Goal: Transaction & Acquisition: Purchase product/service

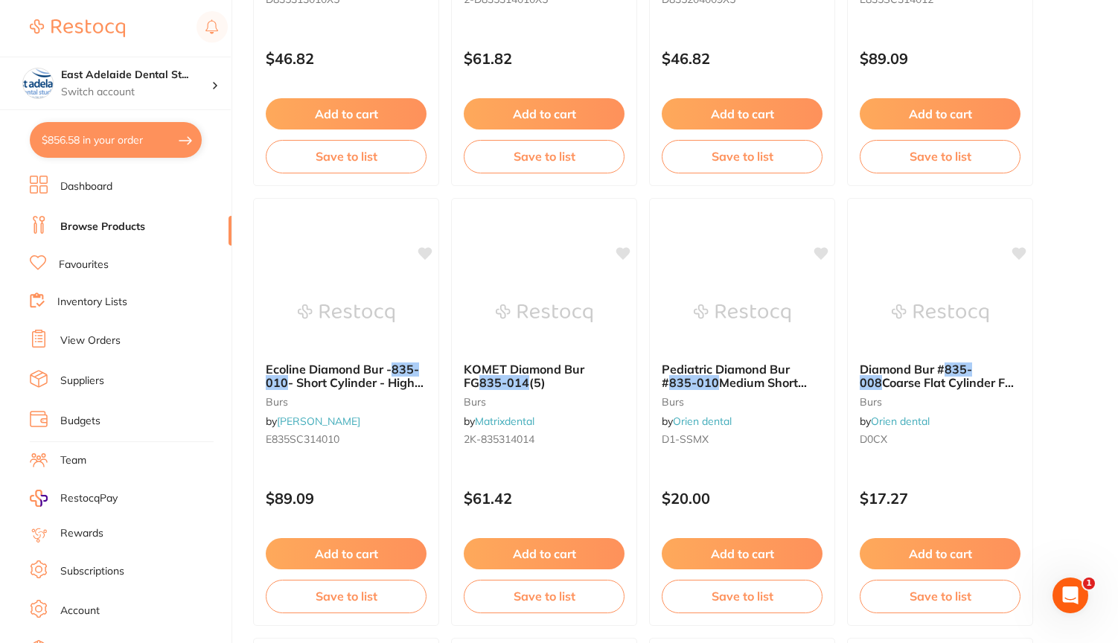
scroll to position [1332, 0]
click at [145, 137] on button "$856.58 in your order" at bounding box center [116, 140] width 172 height 36
checkbox input "true"
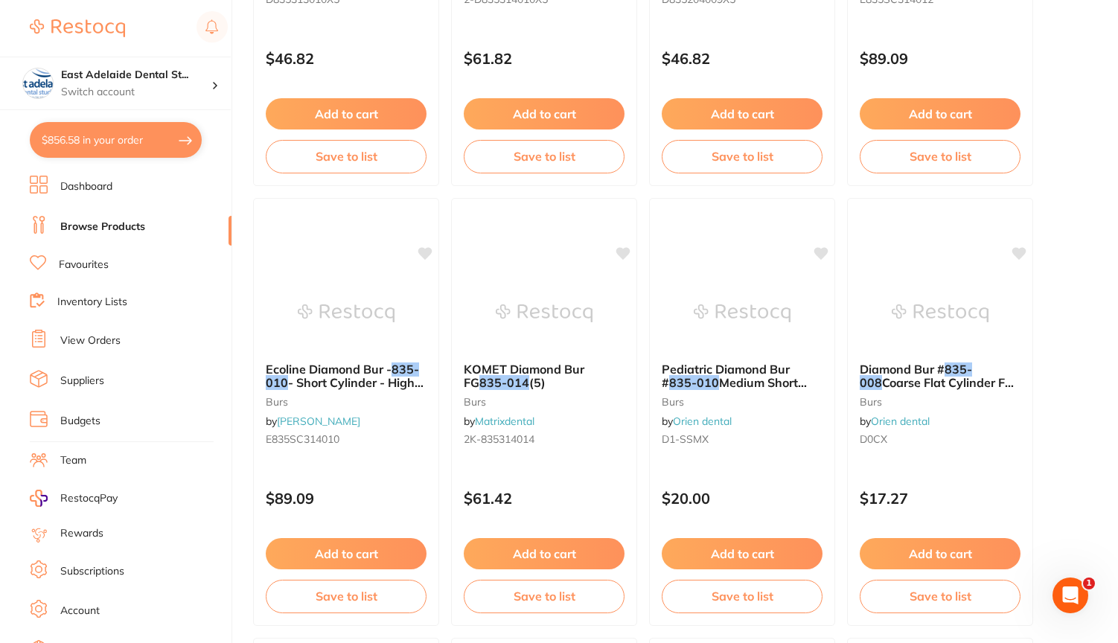
checkbox input "true"
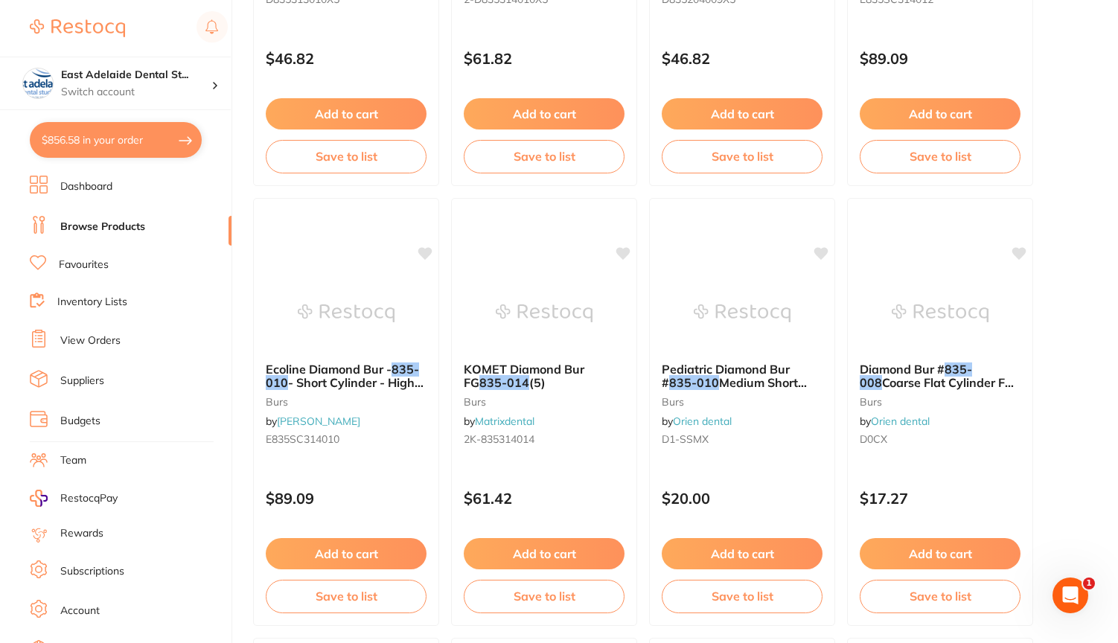
checkbox input "true"
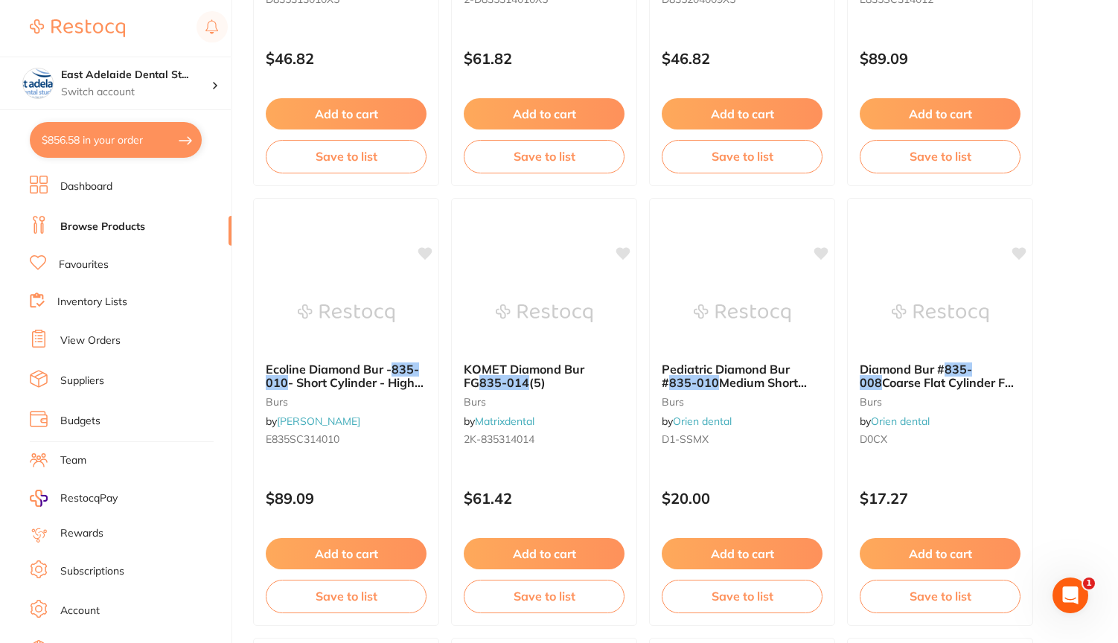
checkbox input "true"
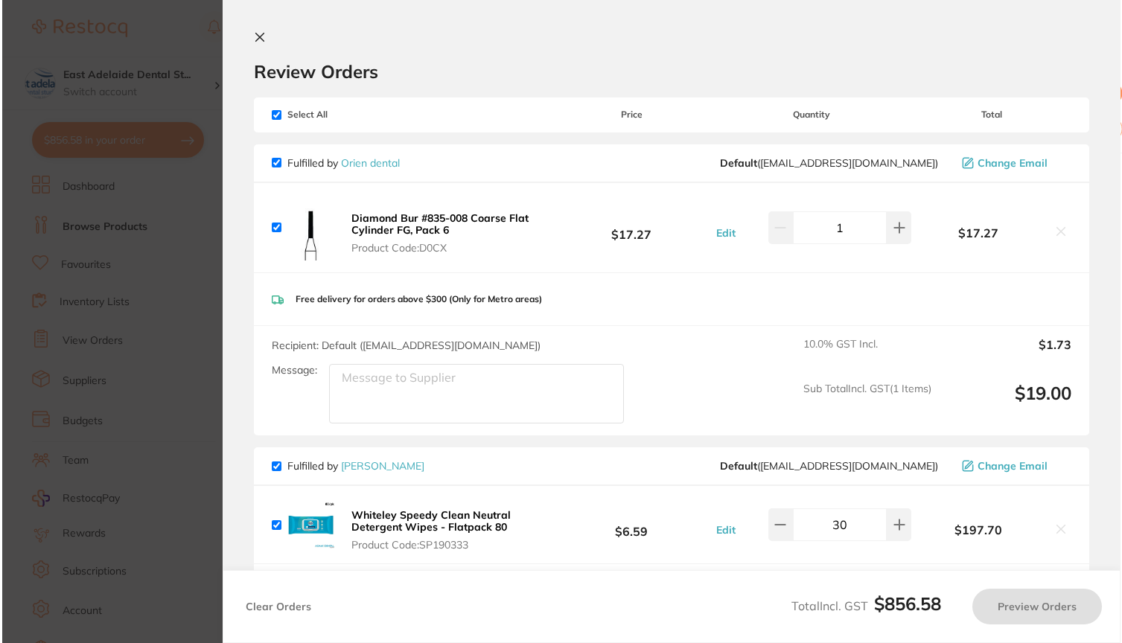
scroll to position [0, 0]
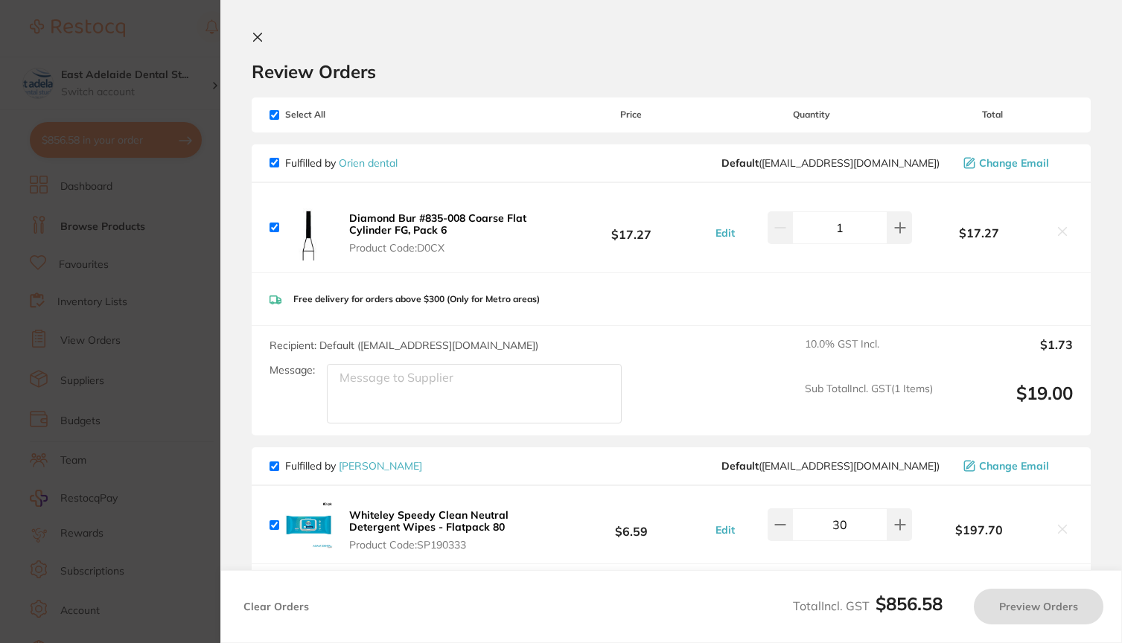
checkbox input "true"
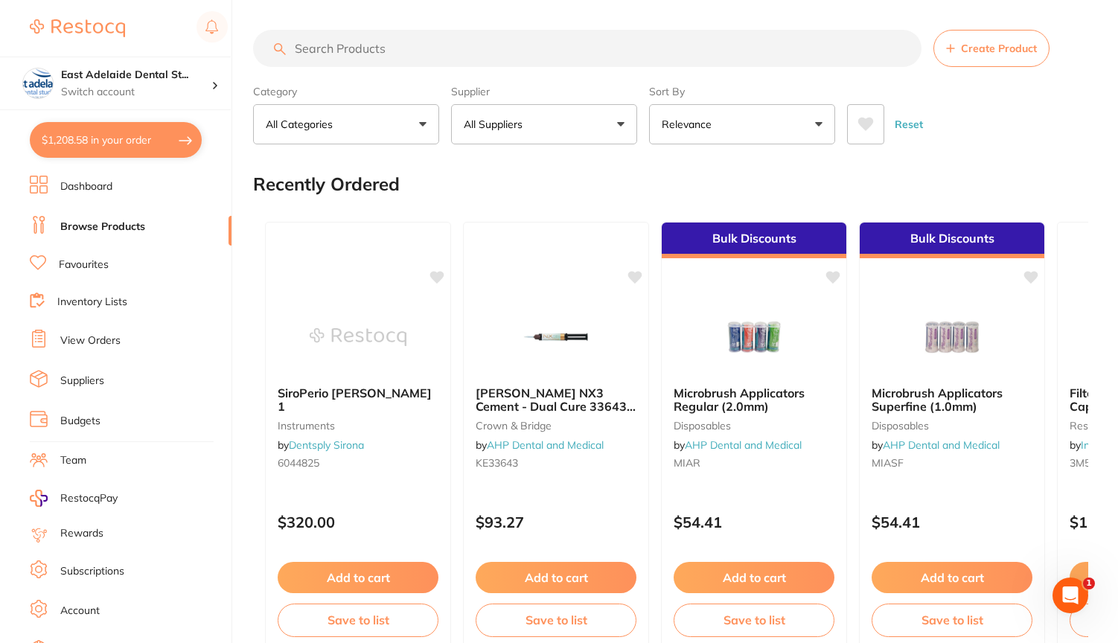
click at [140, 142] on button "$1,208.58 in your order" at bounding box center [116, 140] width 172 height 36
checkbox input "true"
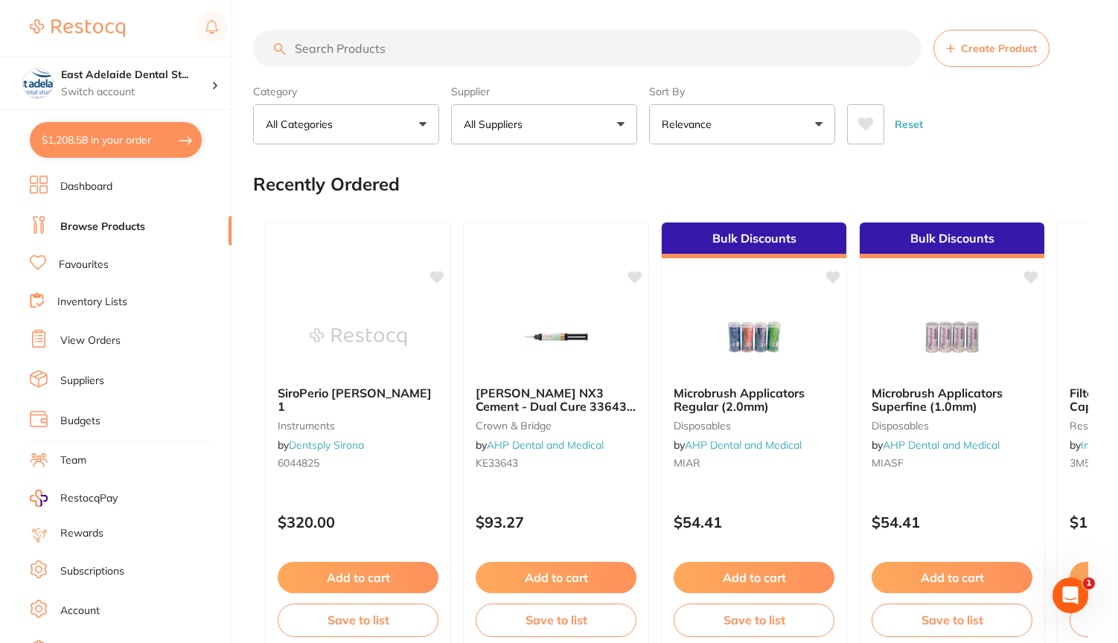
checkbox input "true"
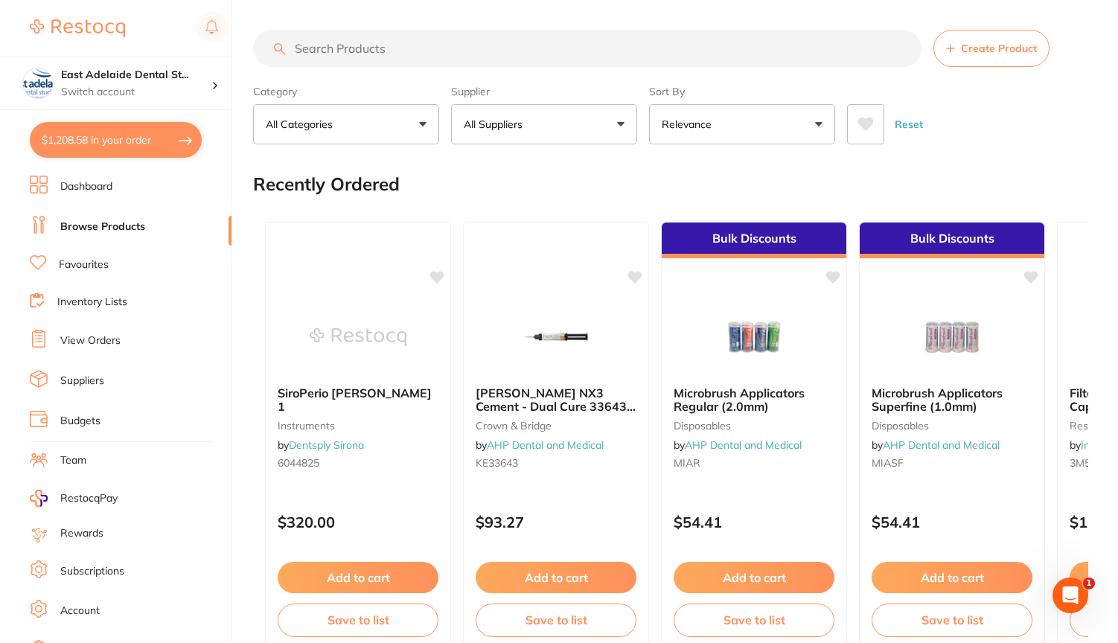
checkbox input "true"
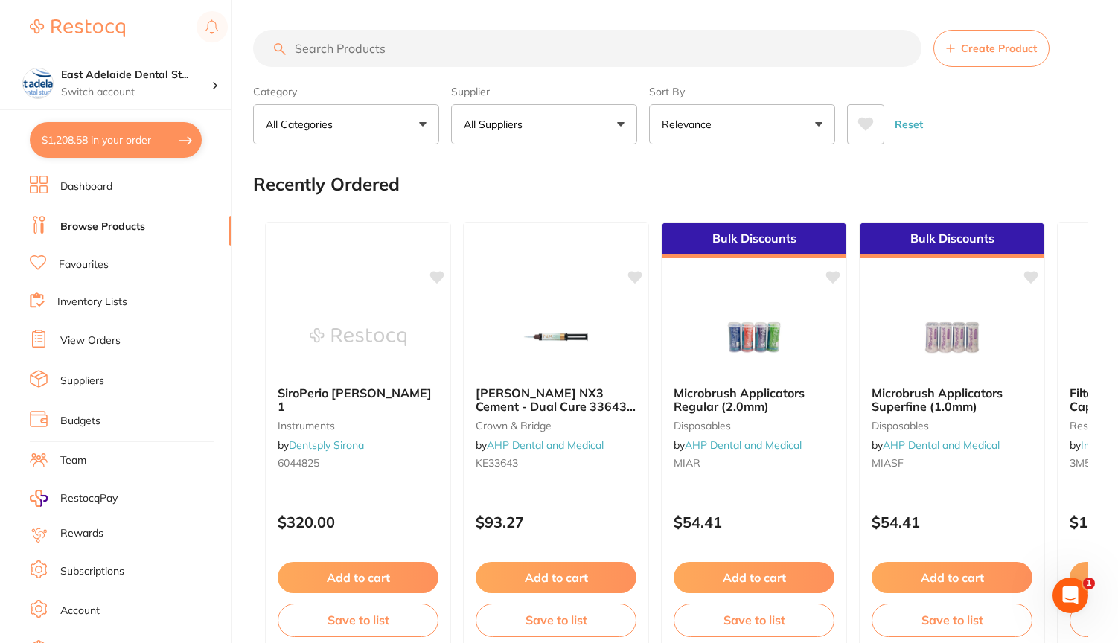
checkbox input "true"
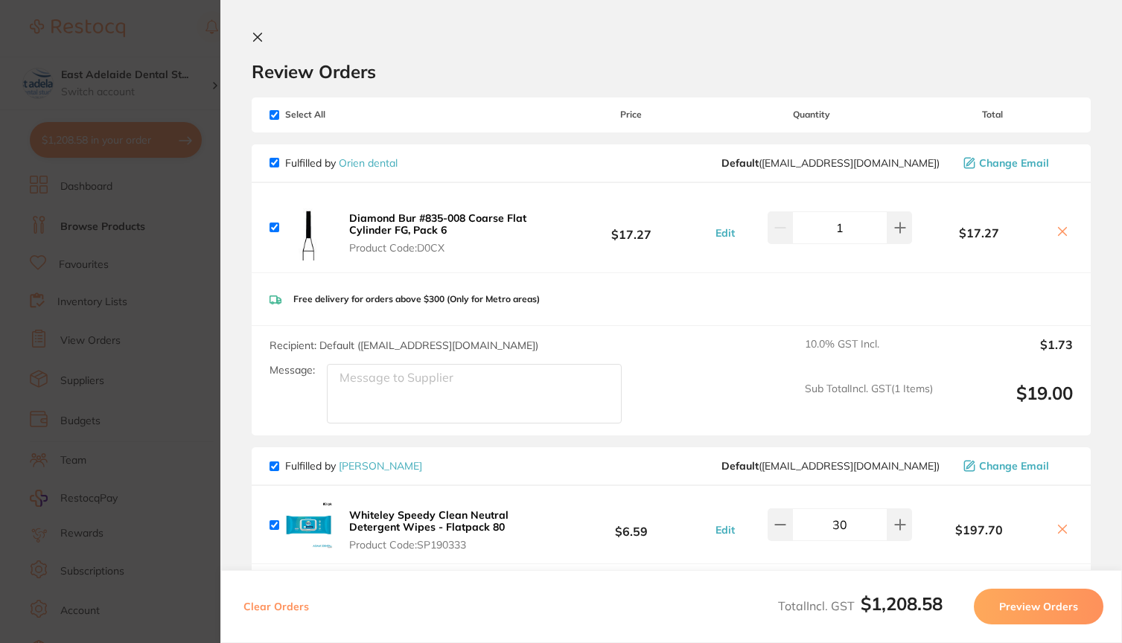
click at [255, 35] on icon at bounding box center [258, 38] width 8 height 8
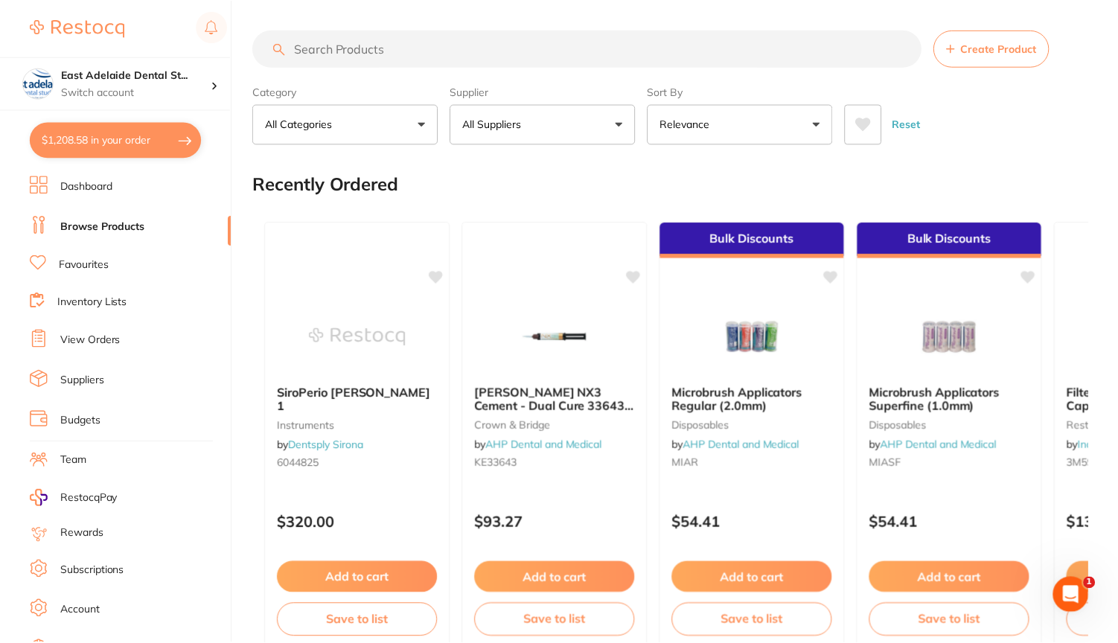
scroll to position [1332, 0]
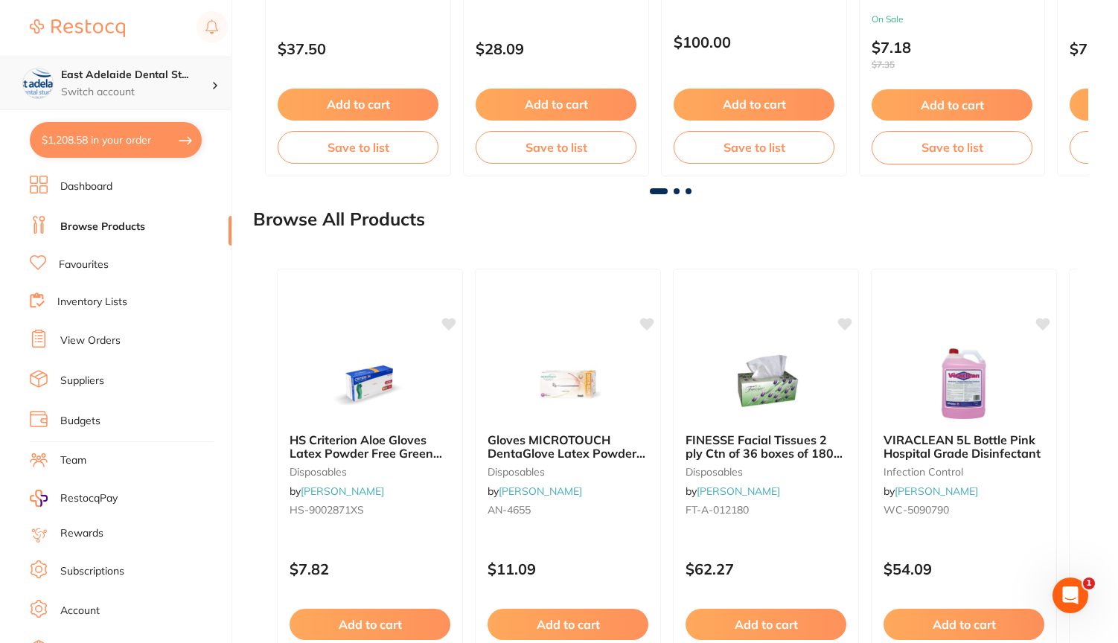
click at [169, 92] on p "Switch account" at bounding box center [136, 92] width 150 height 15
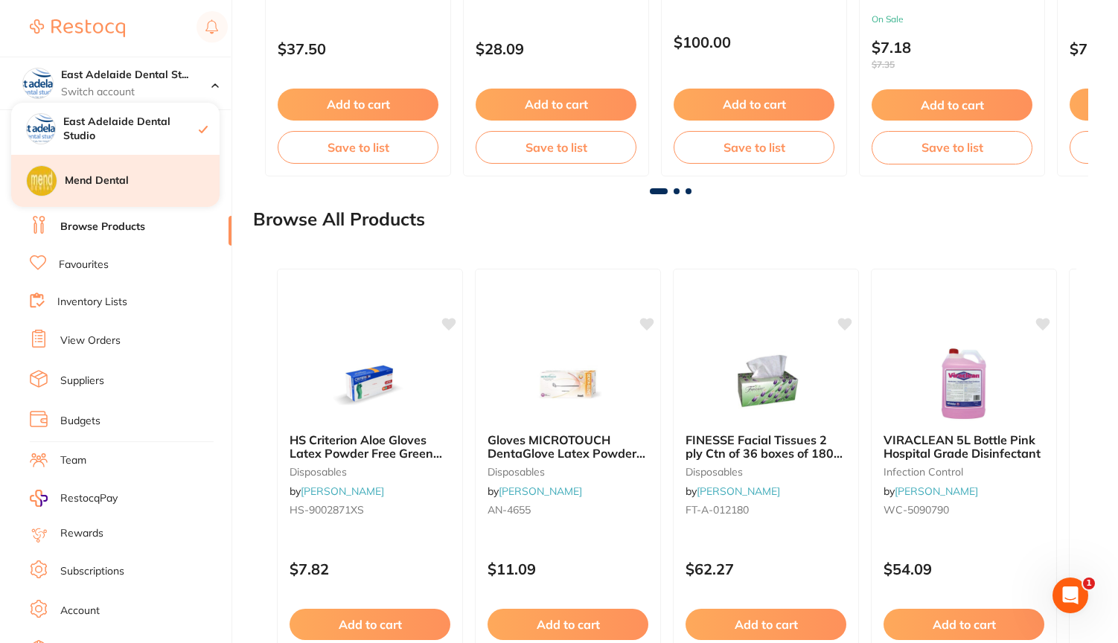
click at [139, 179] on h4 "Mend Dental" at bounding box center [142, 180] width 155 height 15
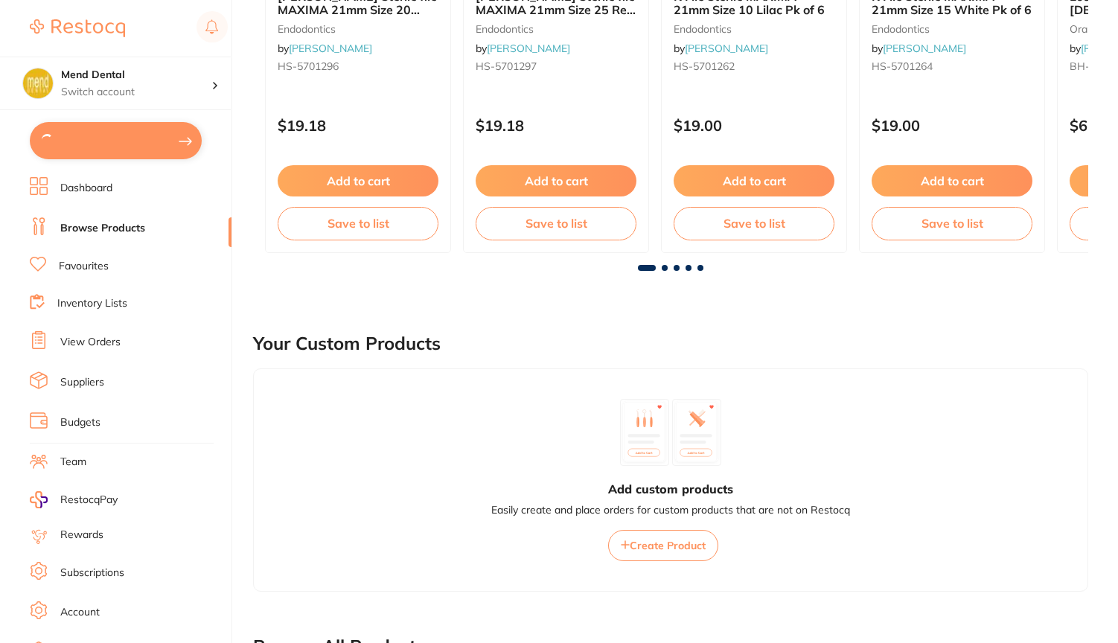
scroll to position [397, 0]
click at [110, 141] on button "$4,107.55 in your order" at bounding box center [116, 140] width 172 height 36
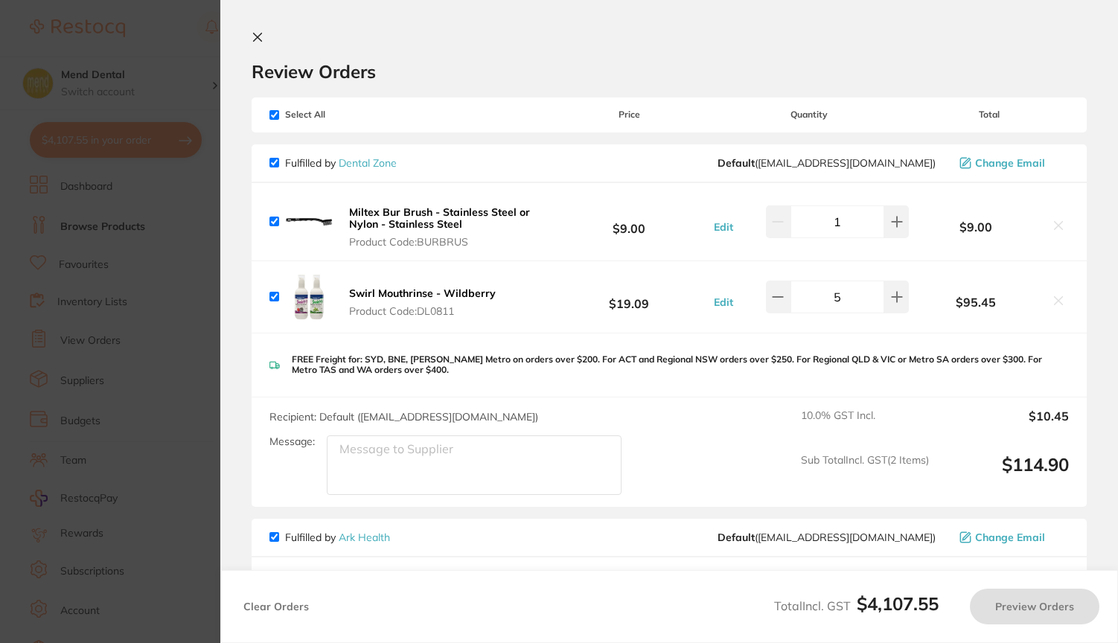
checkbox input "true"
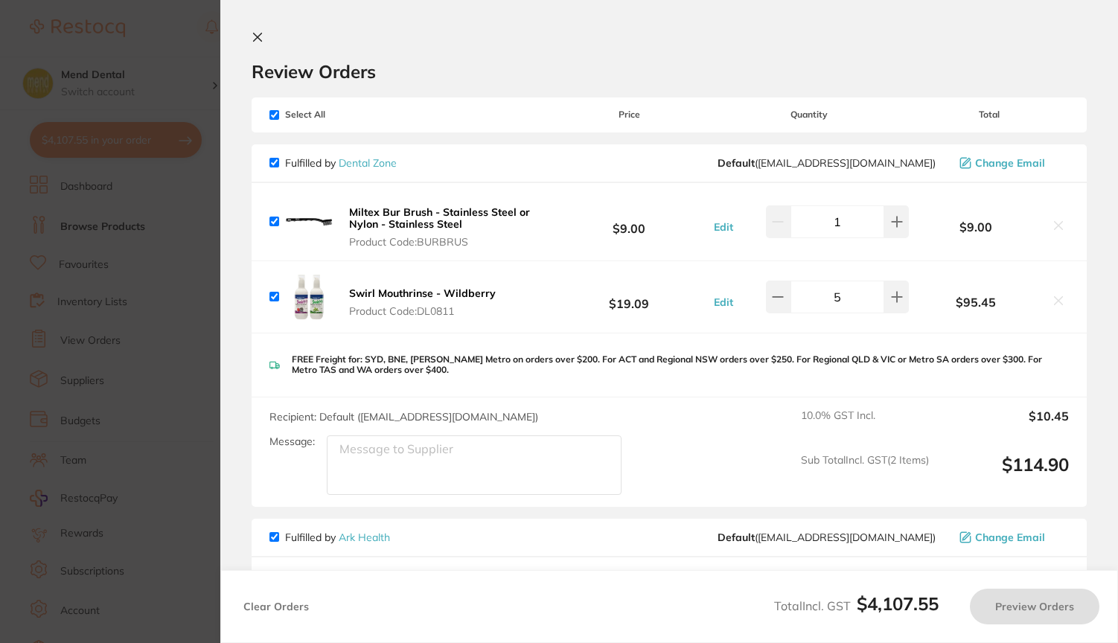
checkbox input "true"
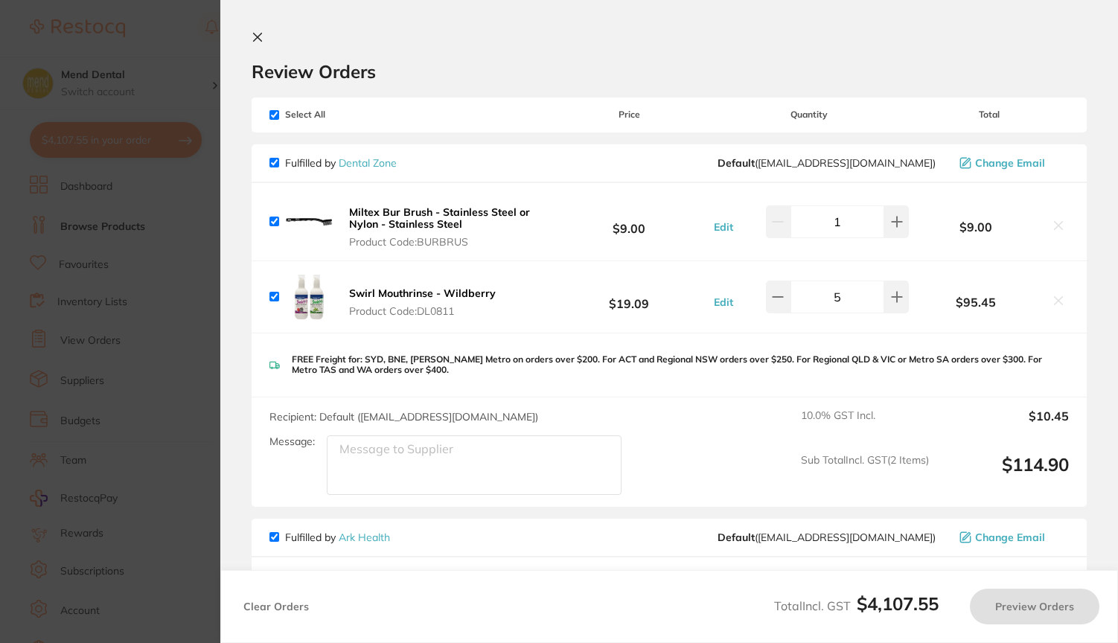
checkbox input "true"
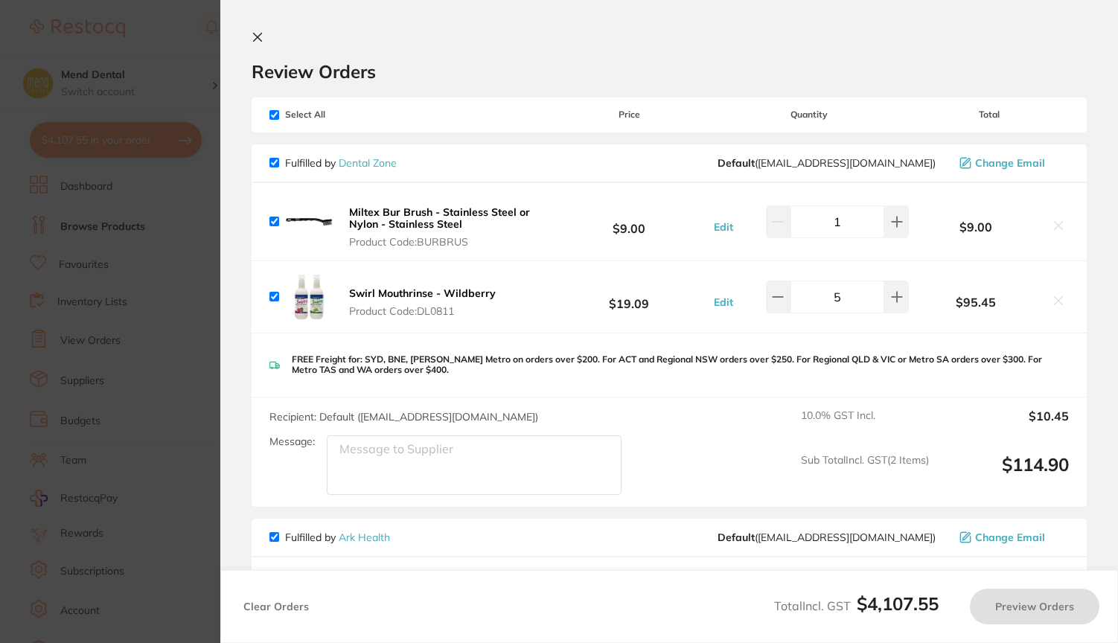
checkbox input "true"
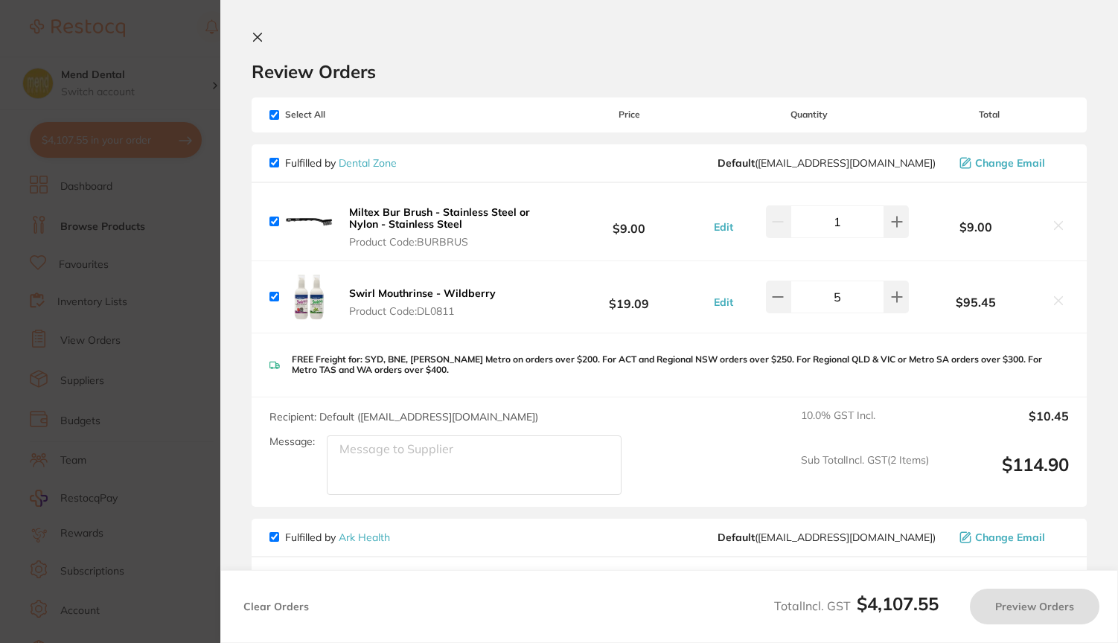
checkbox input "true"
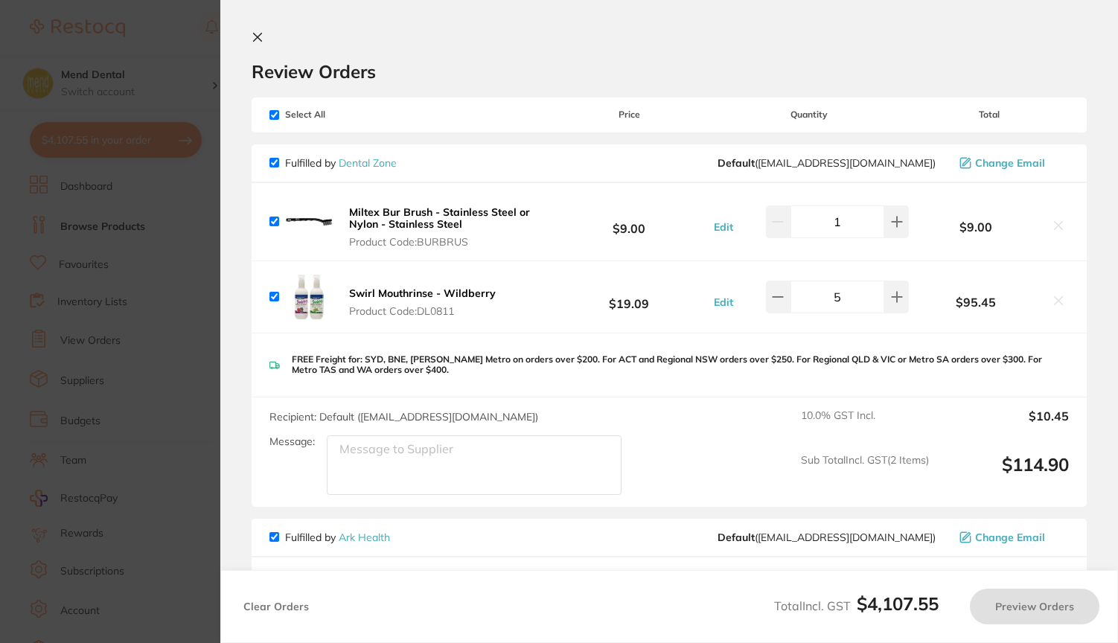
checkbox input "true"
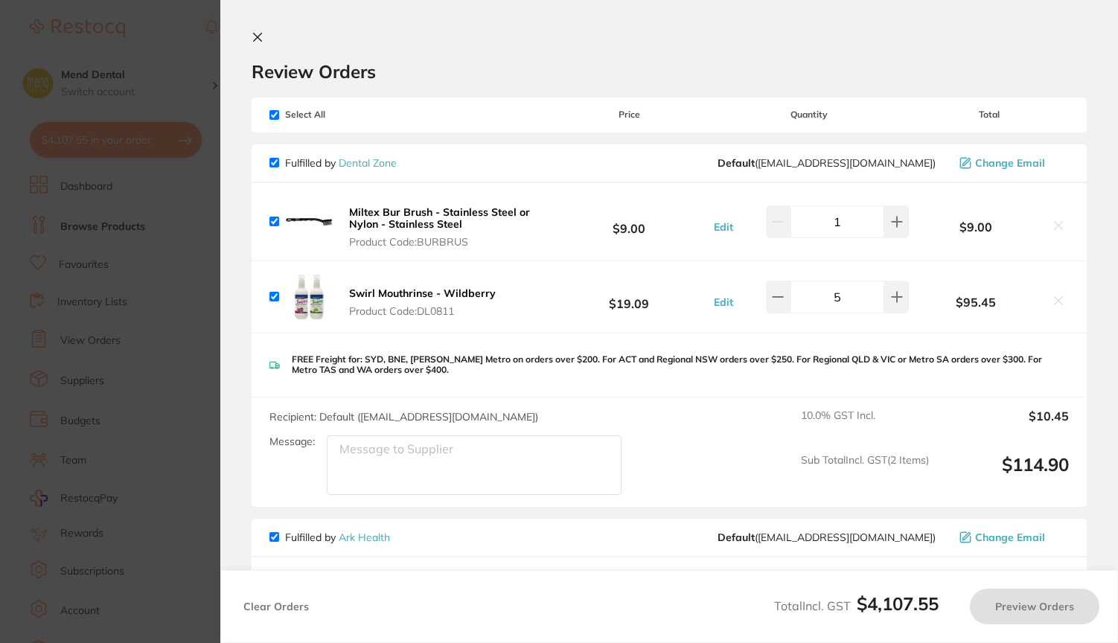
checkbox input "true"
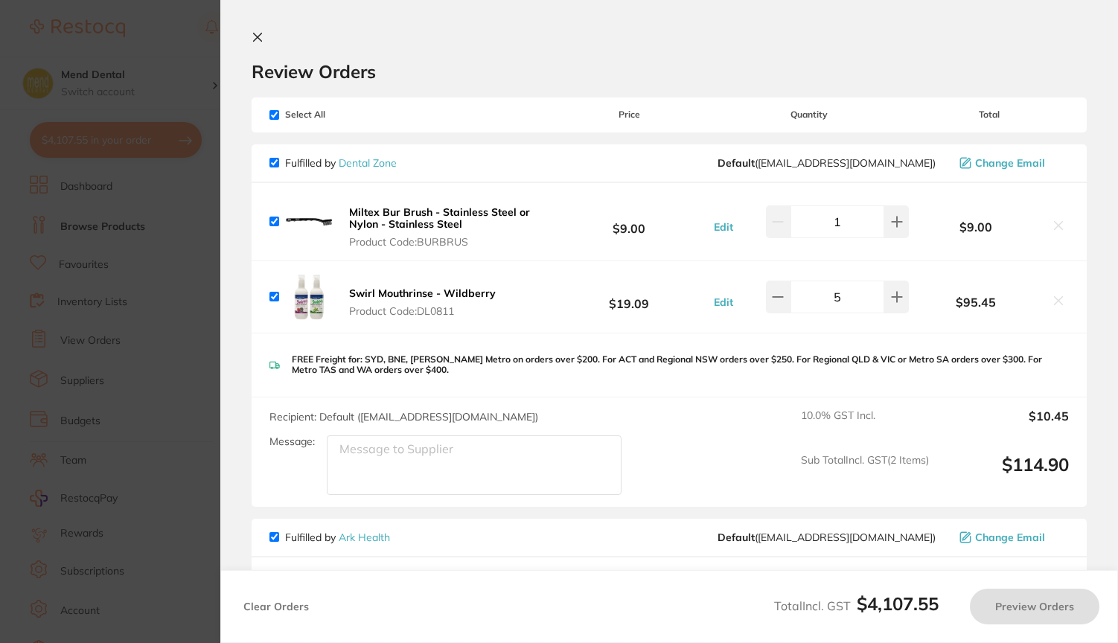
checkbox input "true"
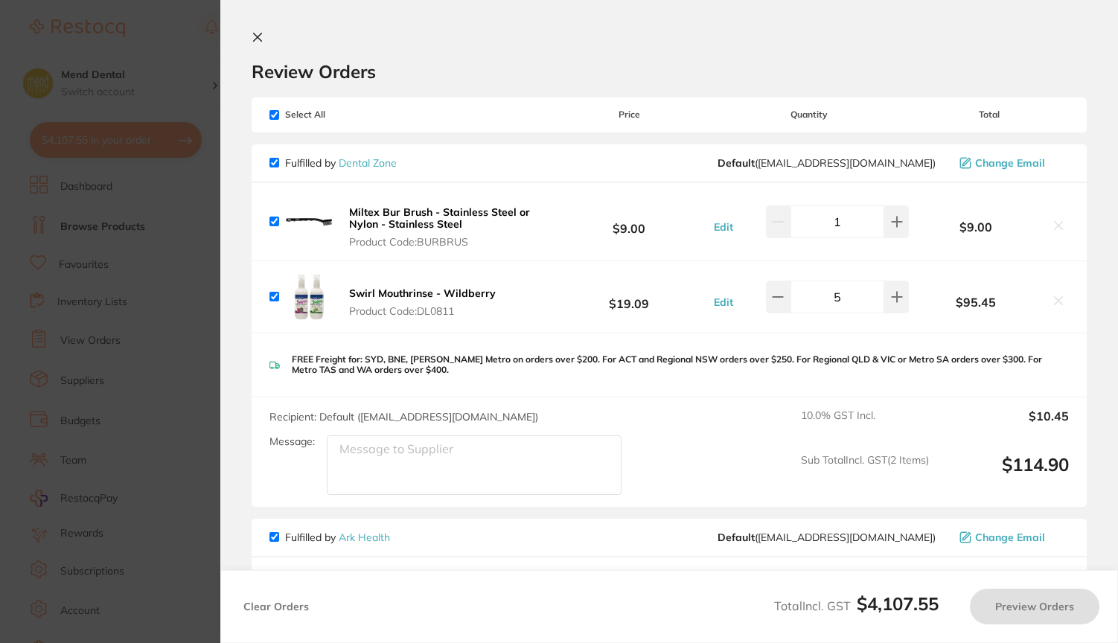
checkbox input "true"
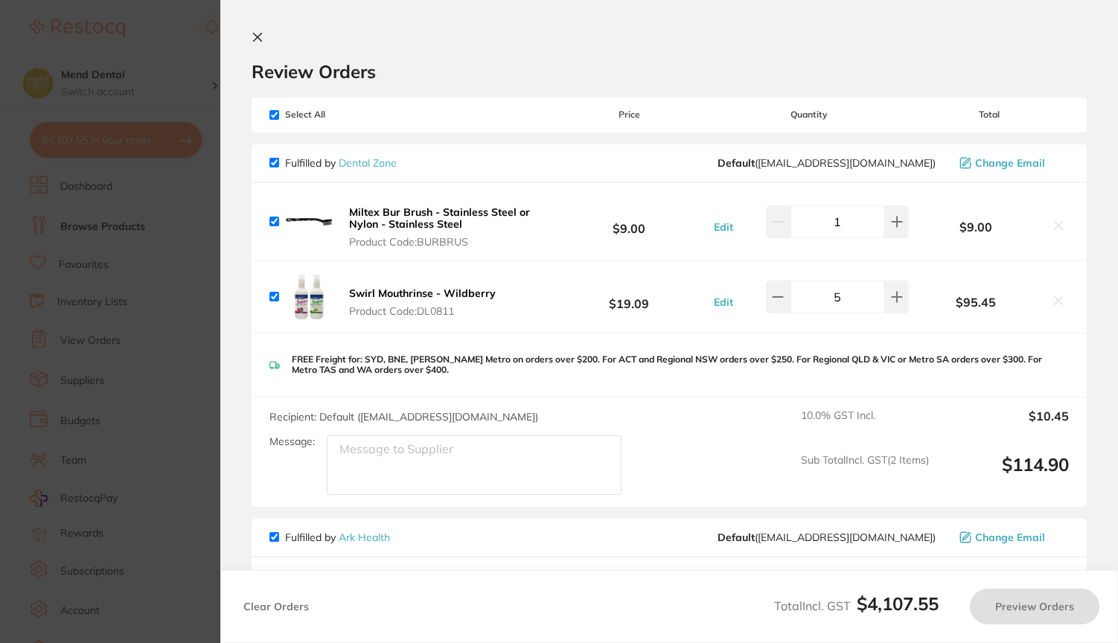
checkbox input "true"
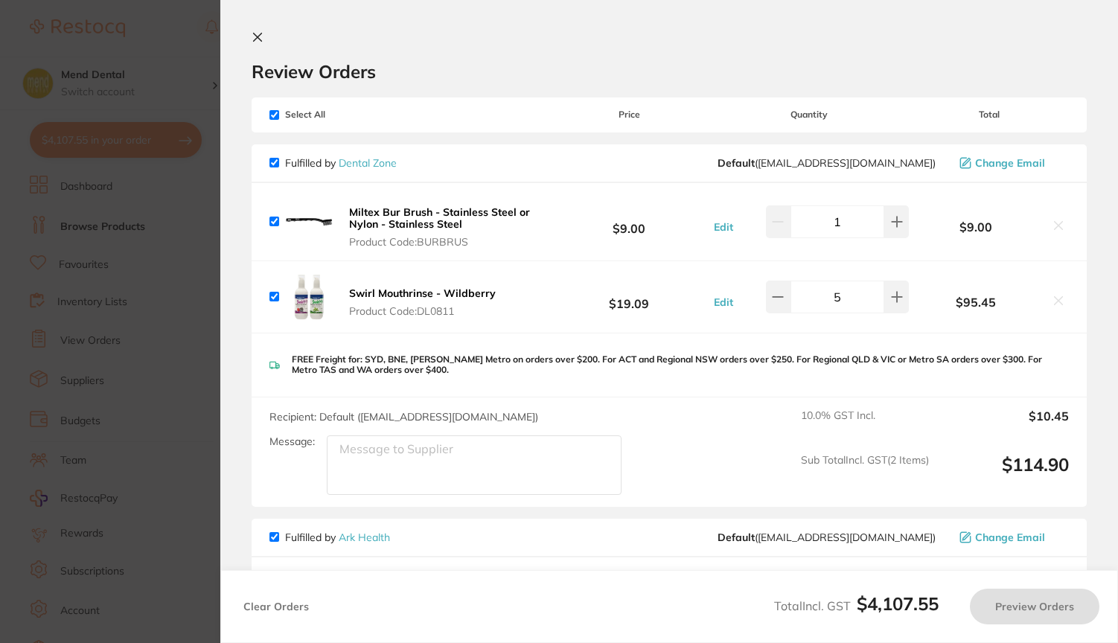
checkbox input "true"
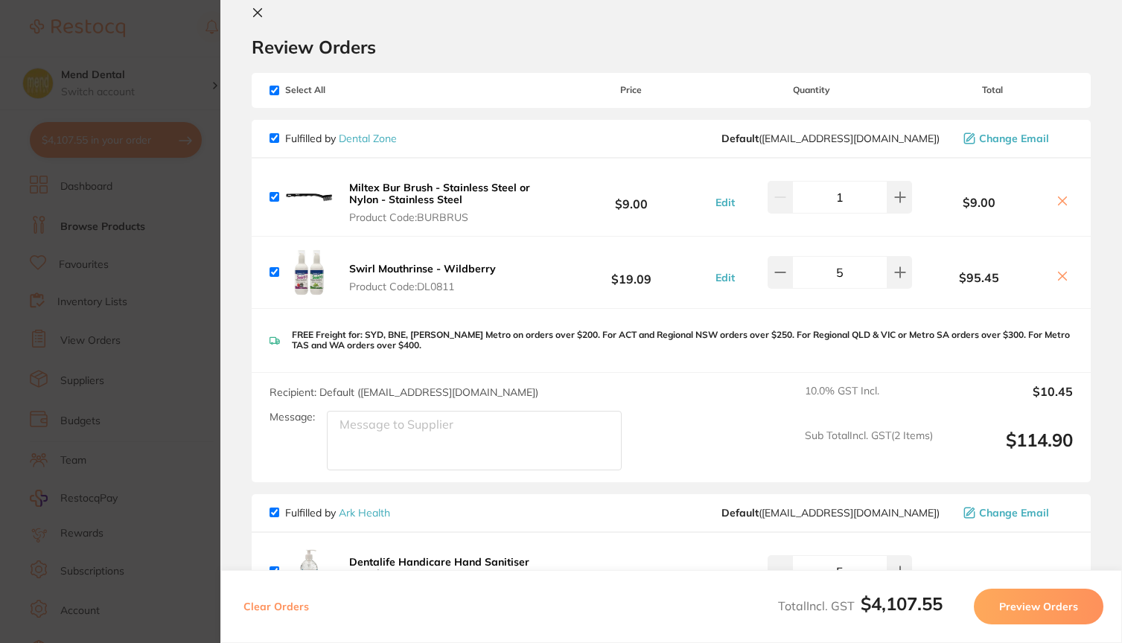
scroll to position [25, 0]
click at [278, 136] on input "checkbox" at bounding box center [274, 138] width 10 height 10
checkbox input "false"
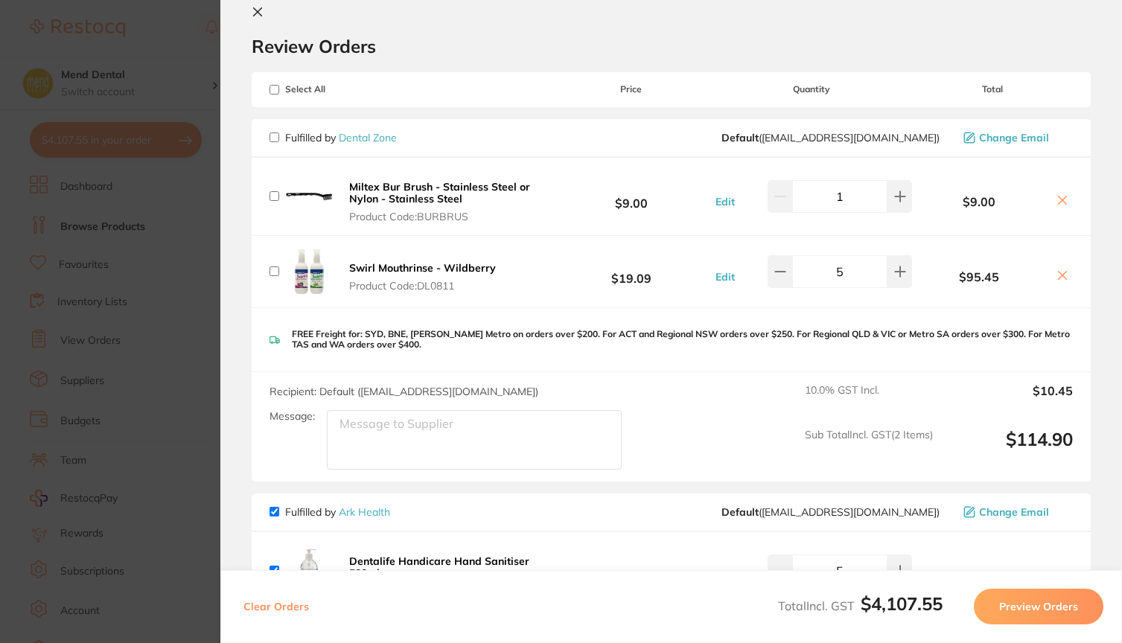
checkbox input "false"
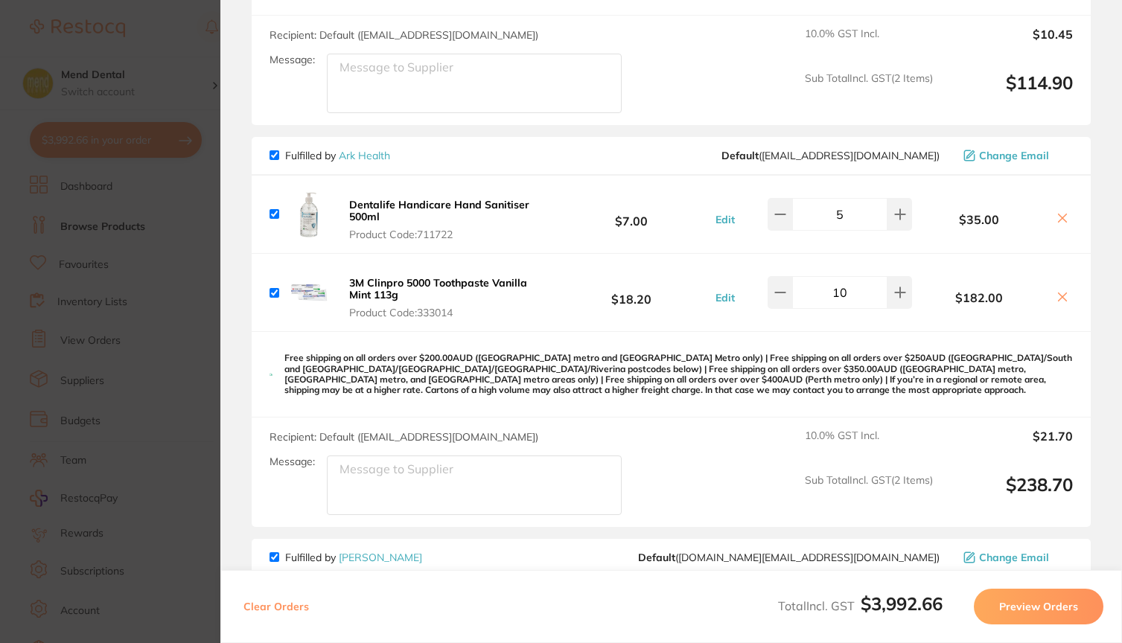
scroll to position [384, 0]
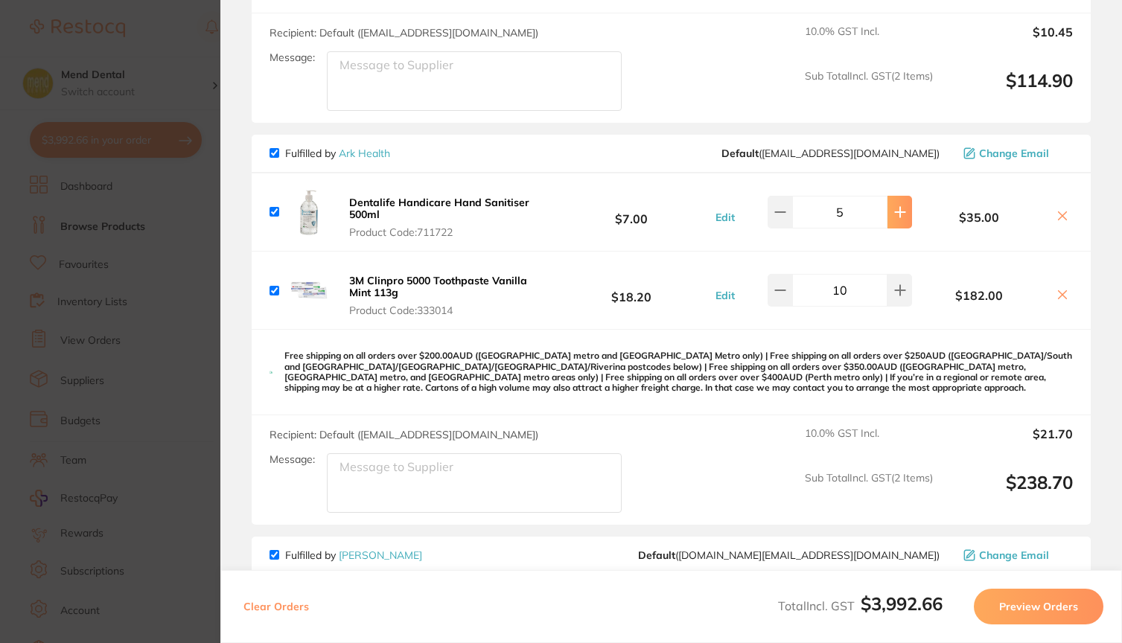
click at [899, 215] on icon at bounding box center [900, 212] width 12 height 12
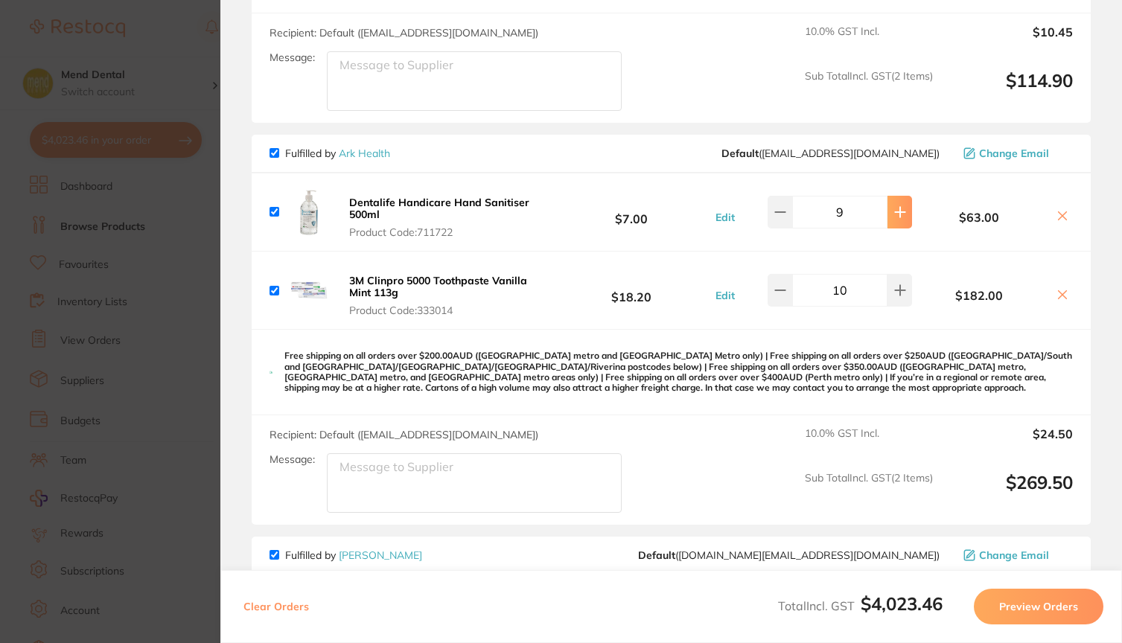
type input "10"
click at [902, 296] on icon at bounding box center [900, 290] width 12 height 12
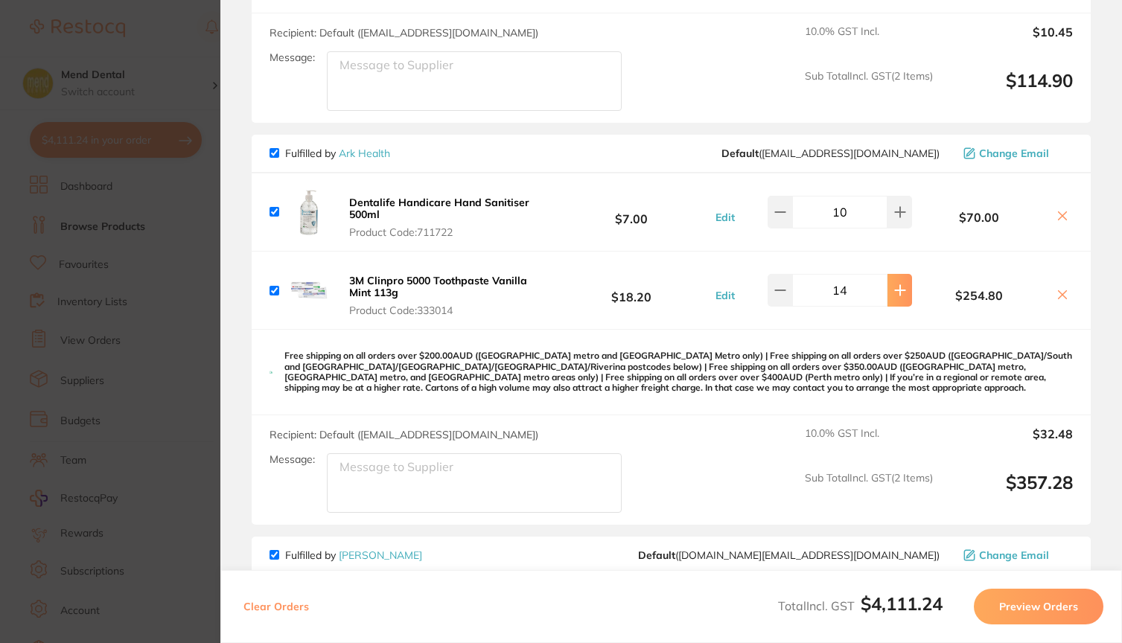
click at [901, 304] on button at bounding box center [899, 290] width 25 height 33
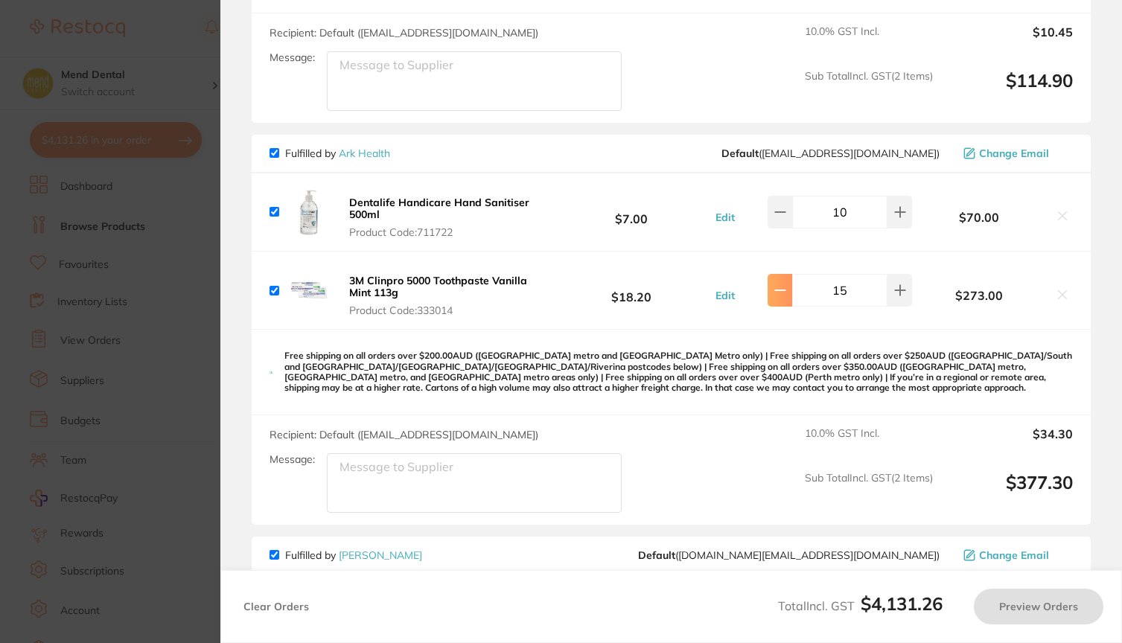
click at [777, 306] on button at bounding box center [780, 290] width 25 height 33
type input "14"
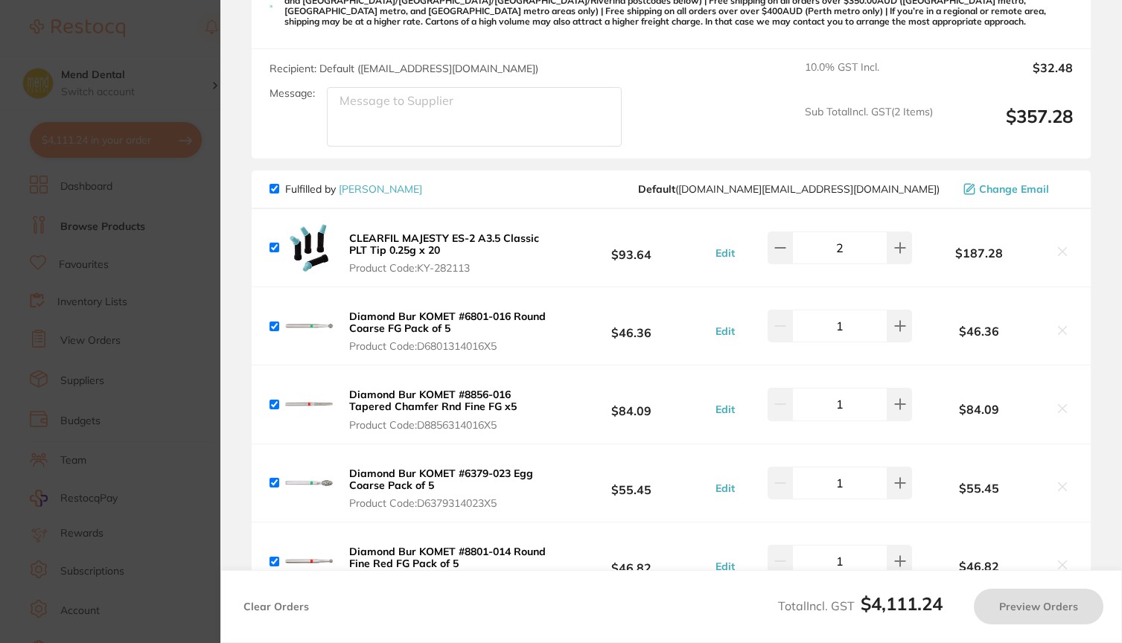
scroll to position [751, 0]
click at [274, 193] on input "checkbox" at bounding box center [274, 188] width 10 height 10
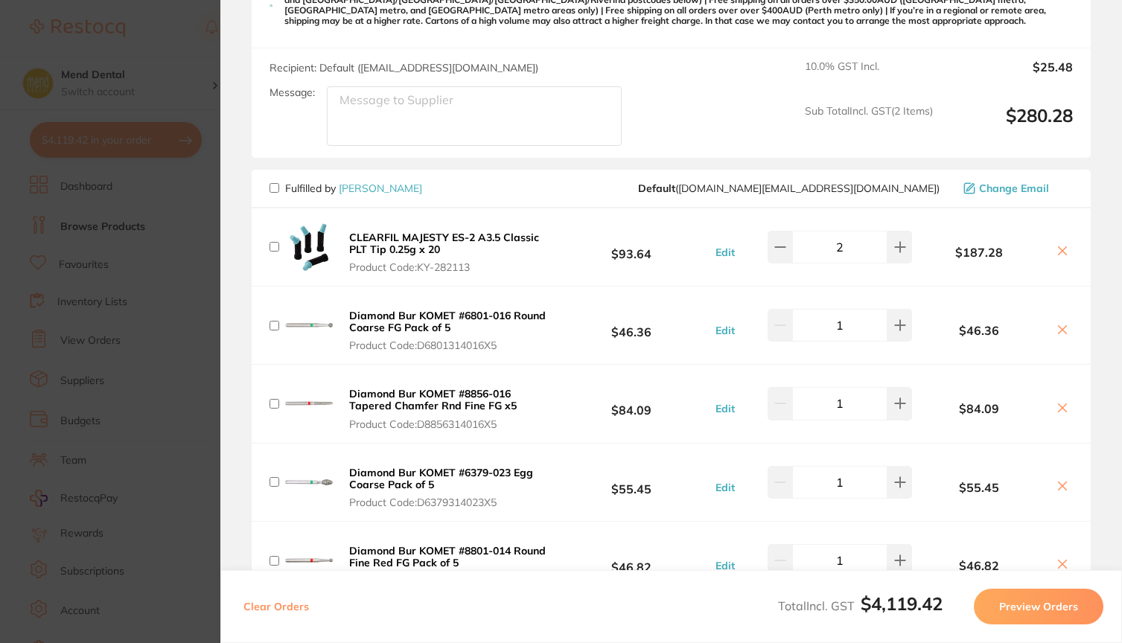
checkbox input "false"
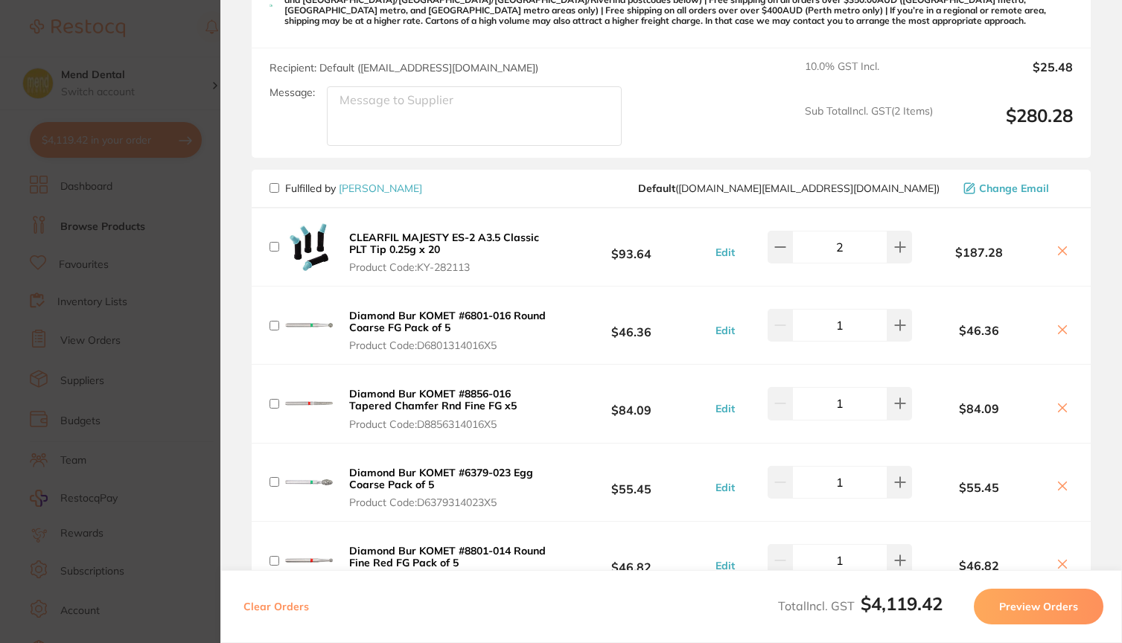
checkbox input "false"
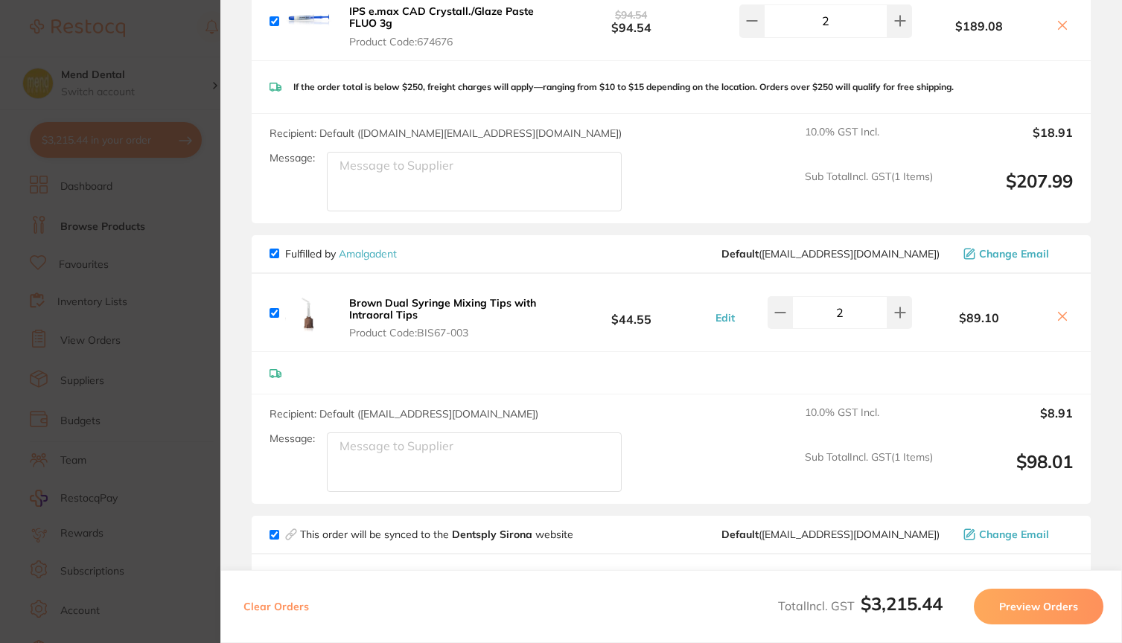
scroll to position [1819, 0]
click at [275, 258] on span "Fulfilled by Amalgadent" at bounding box center [332, 251] width 127 height 13
click at [275, 256] on input "checkbox" at bounding box center [274, 251] width 10 height 10
checkbox input "false"
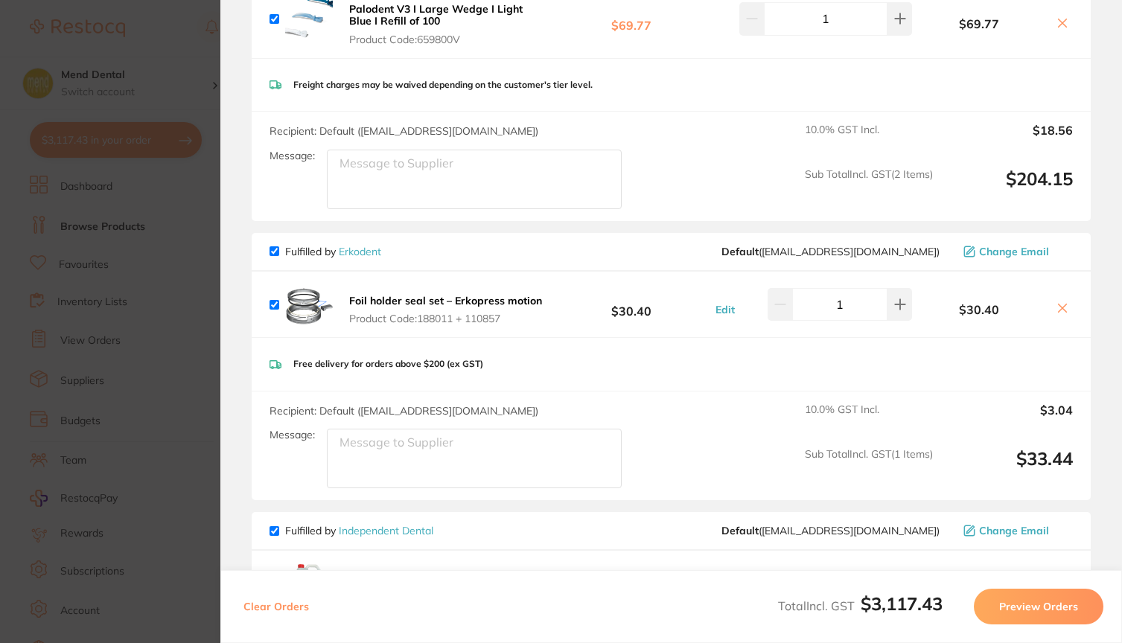
scroll to position [2476, 0]
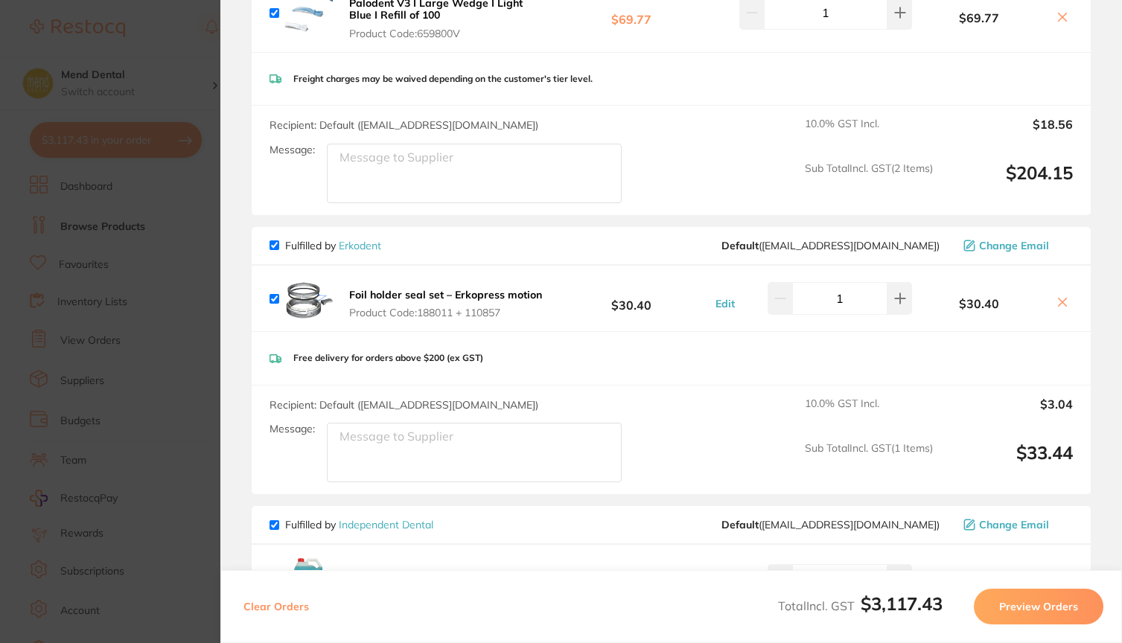
click at [275, 250] on input "checkbox" at bounding box center [274, 245] width 10 height 10
checkbox input "false"
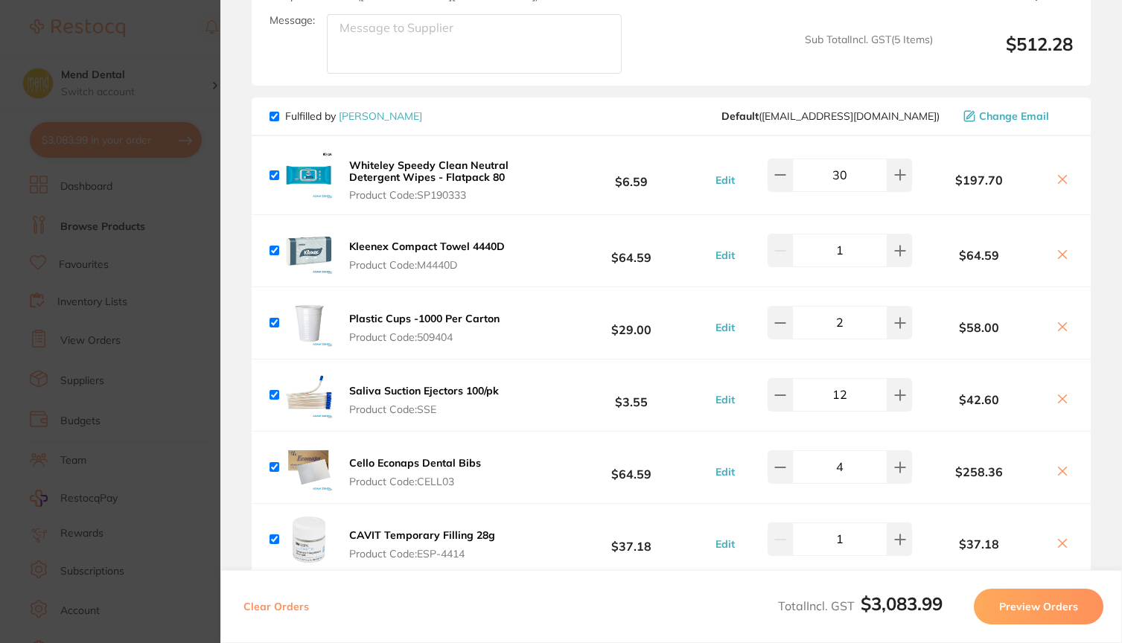
scroll to position [3472, 0]
click at [274, 121] on input "checkbox" at bounding box center [274, 116] width 10 height 10
checkbox input "false"
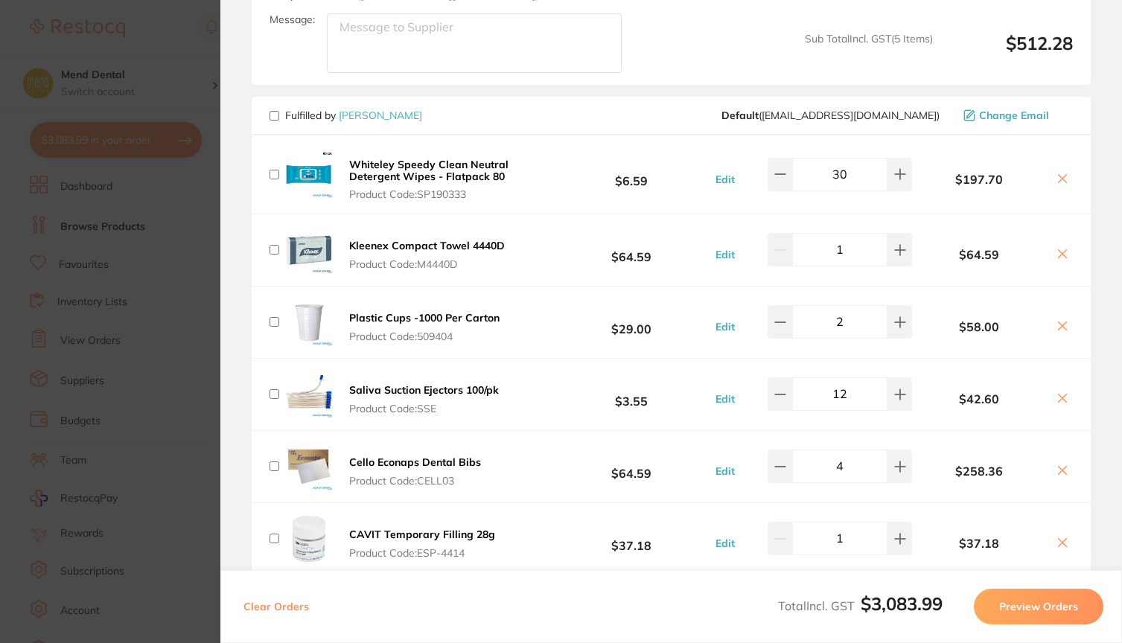
checkbox input "false"
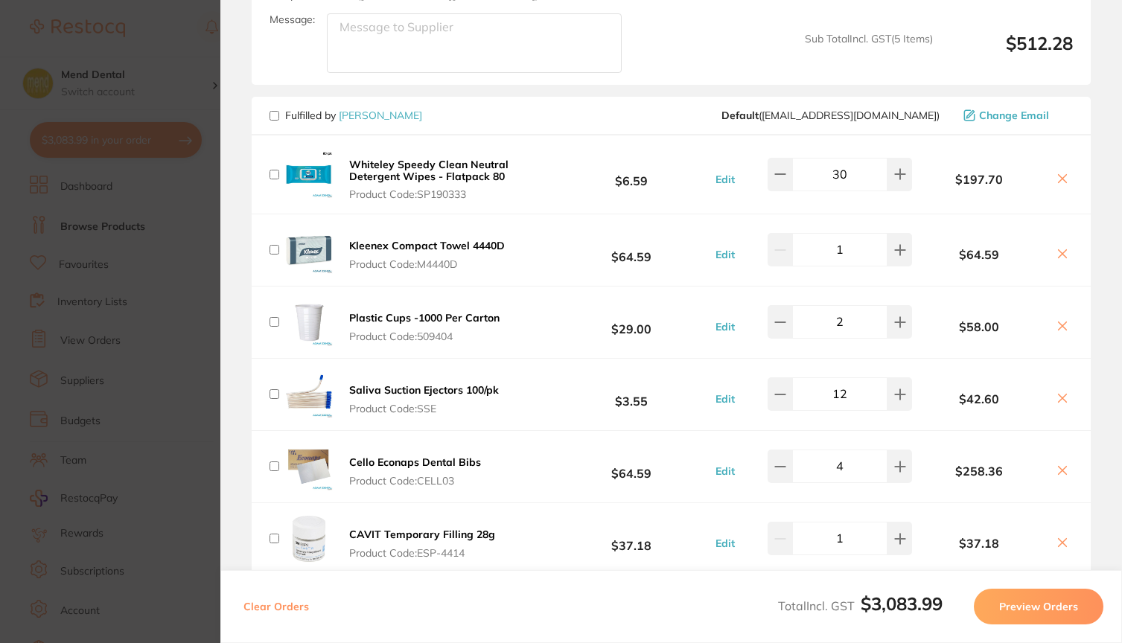
checkbox input "false"
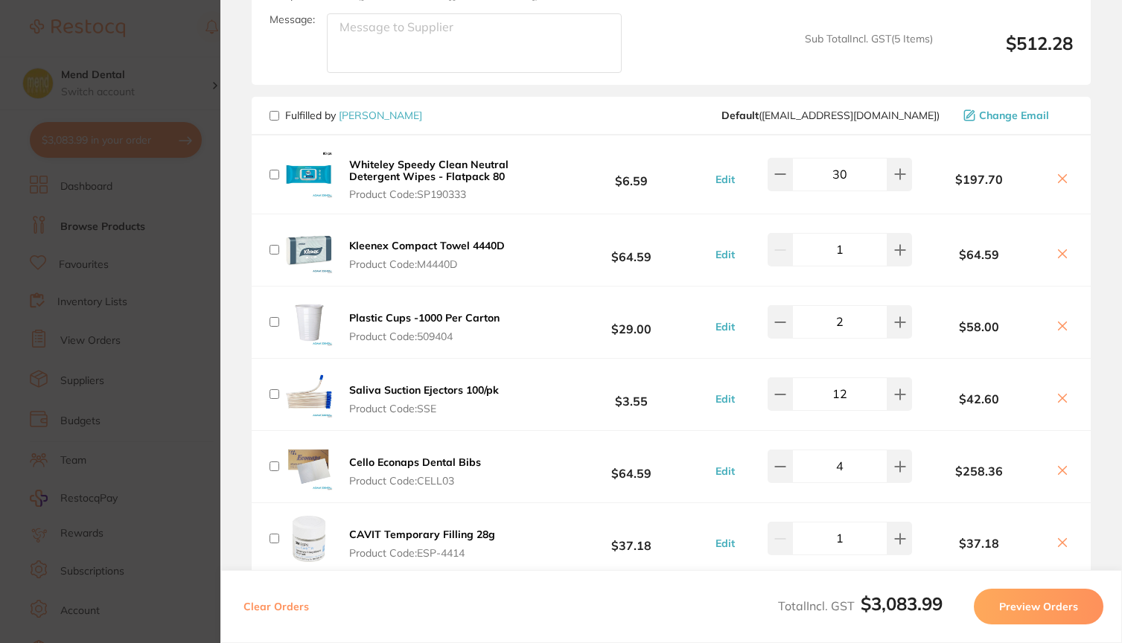
checkbox input "false"
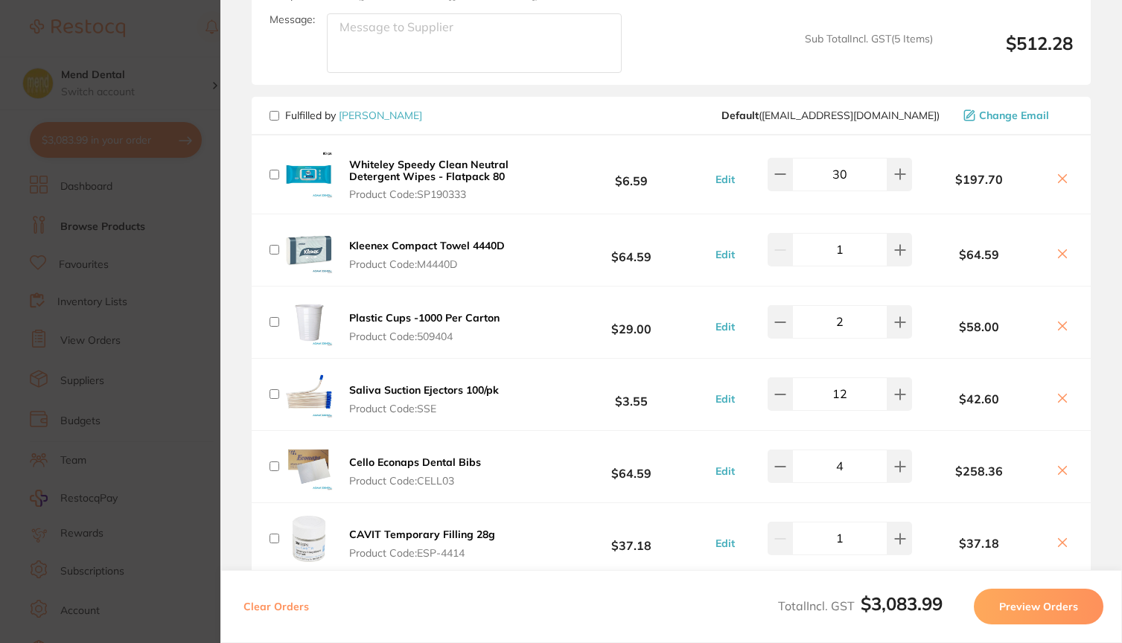
checkbox input "false"
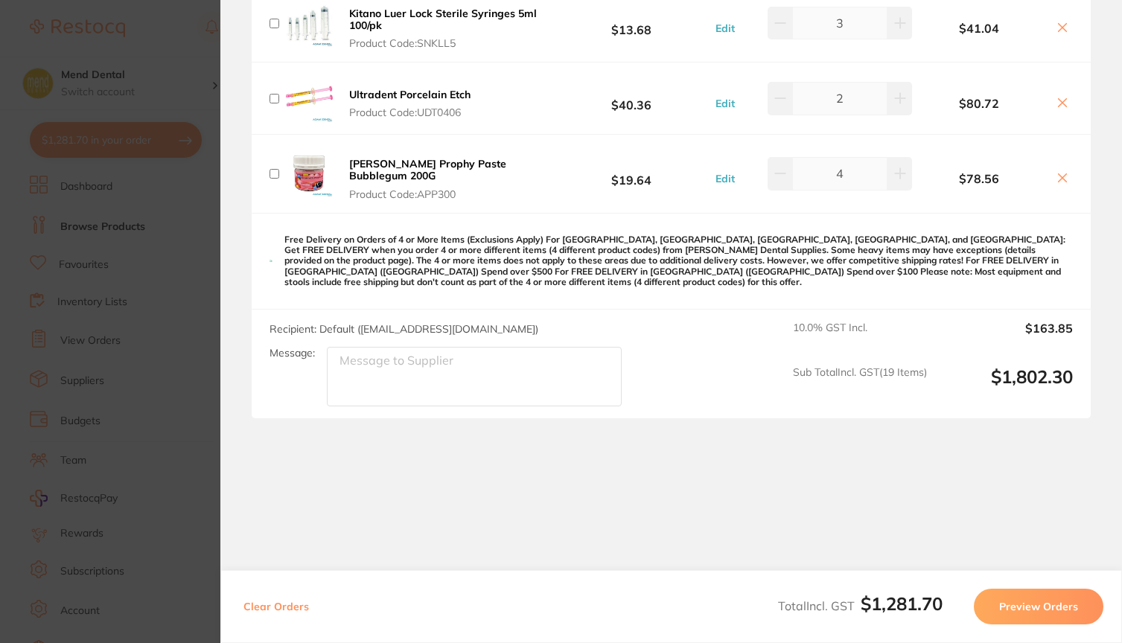
scroll to position [4943, 0]
click at [1048, 602] on button "Preview Orders" at bounding box center [1039, 607] width 130 height 36
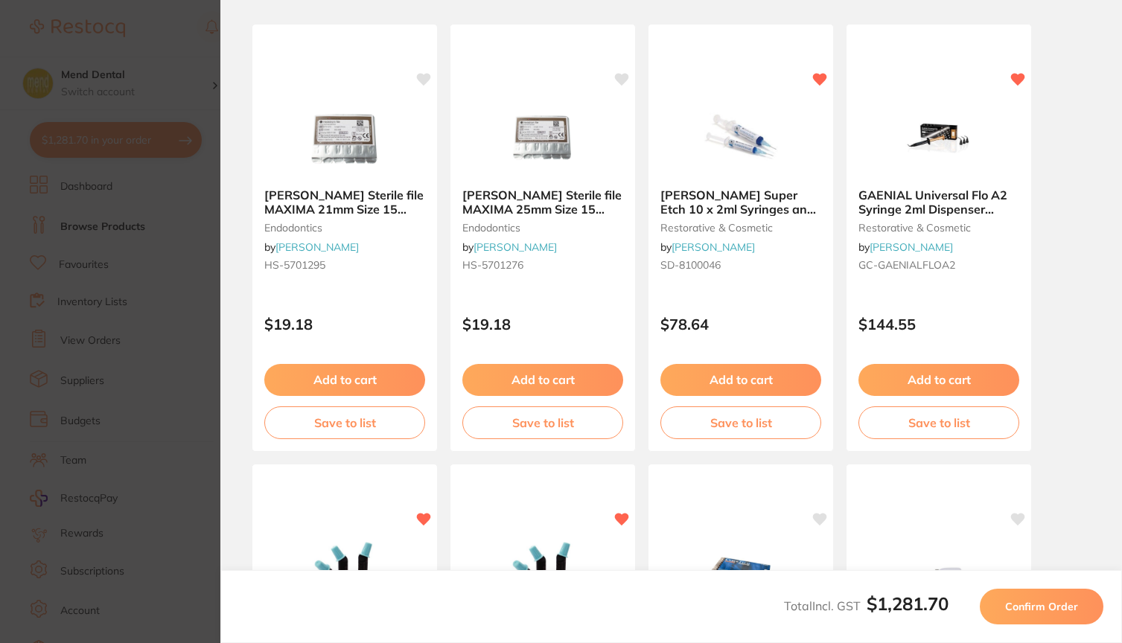
scroll to position [0, 0]
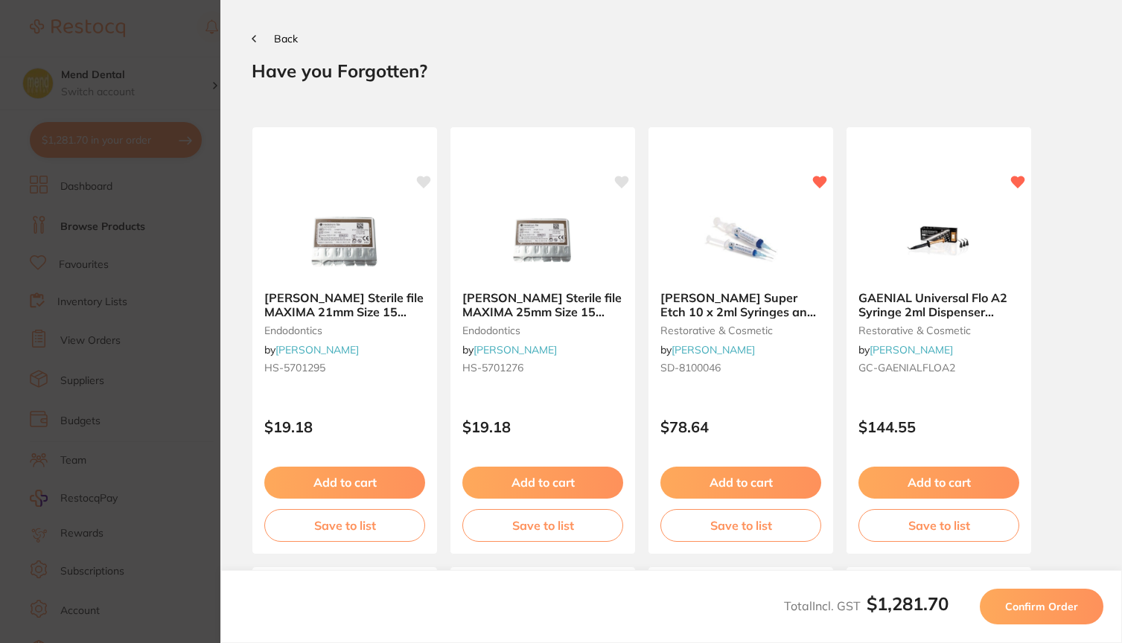
click at [1027, 597] on button "Confirm Order" at bounding box center [1042, 607] width 124 height 36
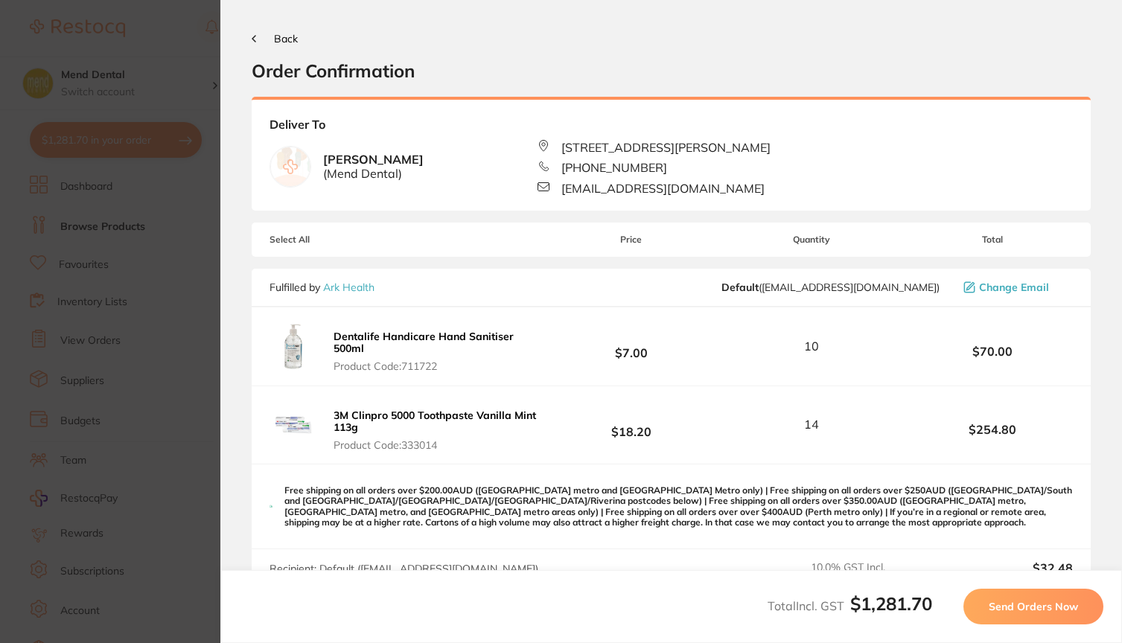
click at [1019, 606] on span "Send Orders Now" at bounding box center [1033, 606] width 89 height 13
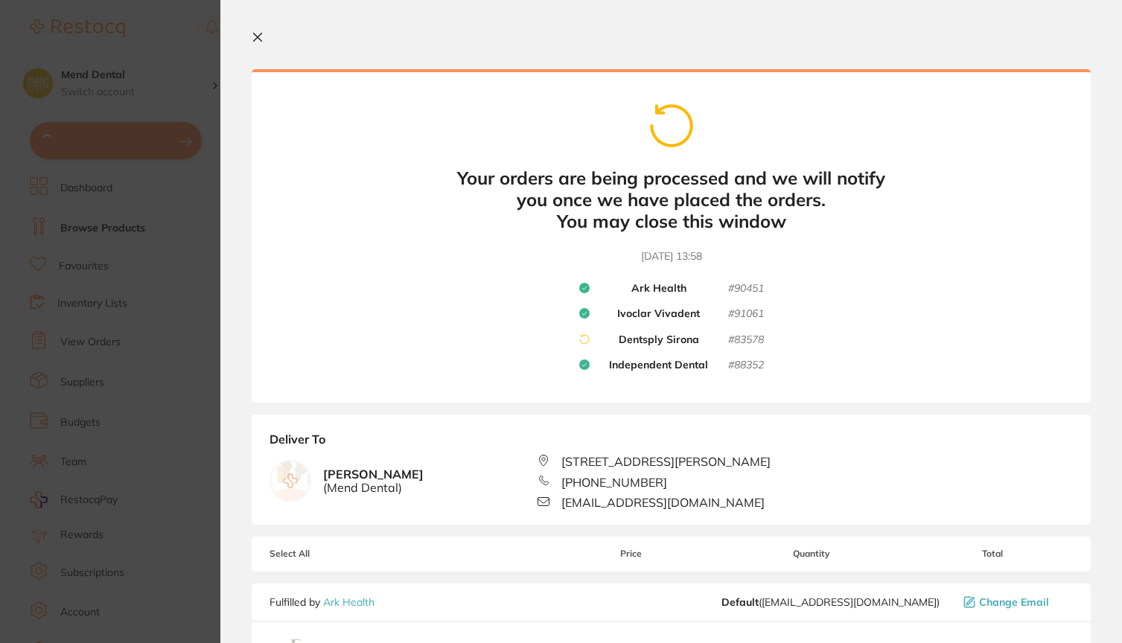
click at [262, 34] on icon at bounding box center [258, 38] width 8 height 8
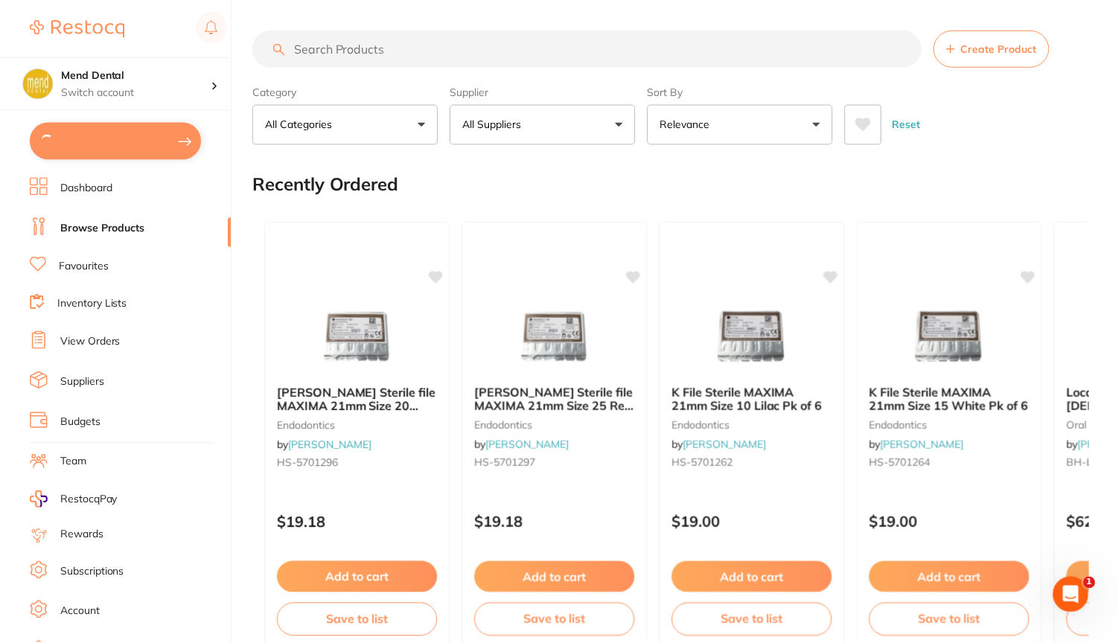
scroll to position [397, 0]
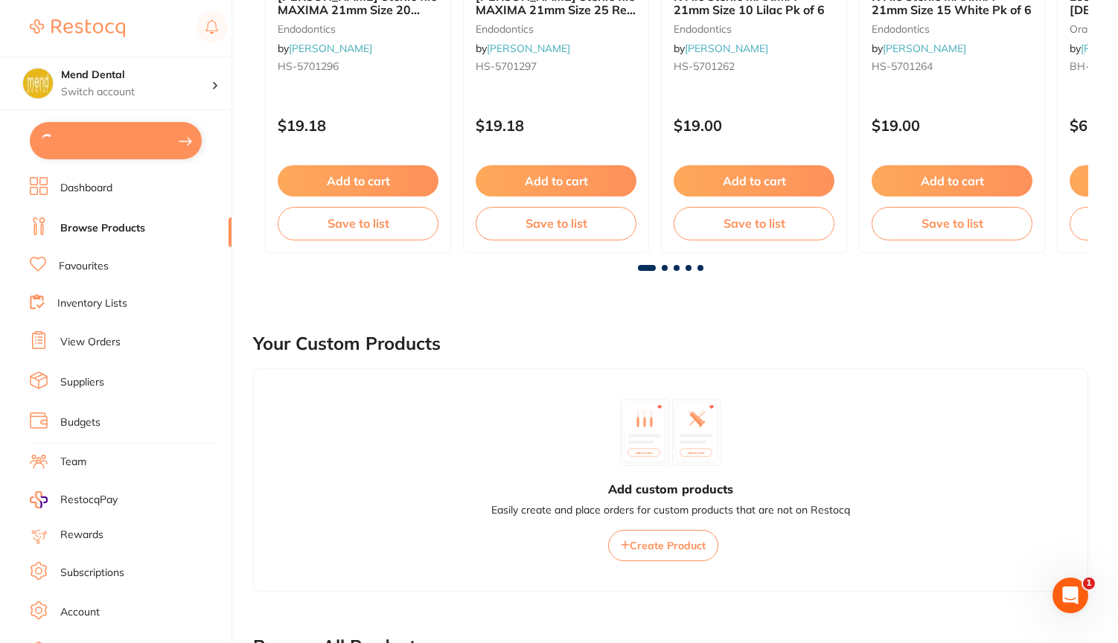
click at [117, 137] on button at bounding box center [116, 140] width 172 height 37
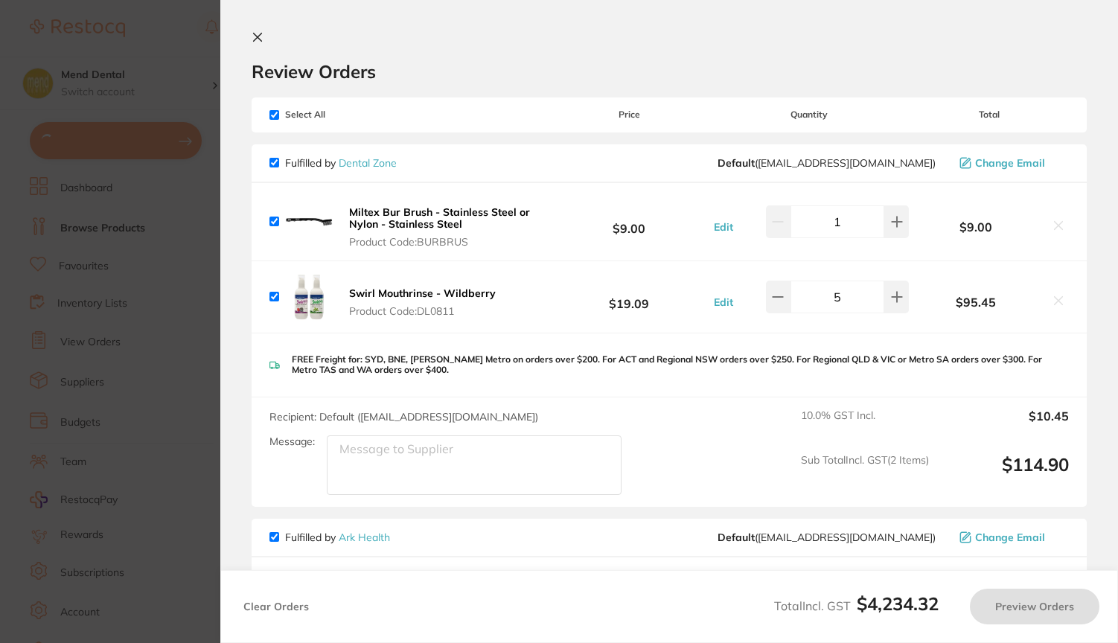
checkbox input "true"
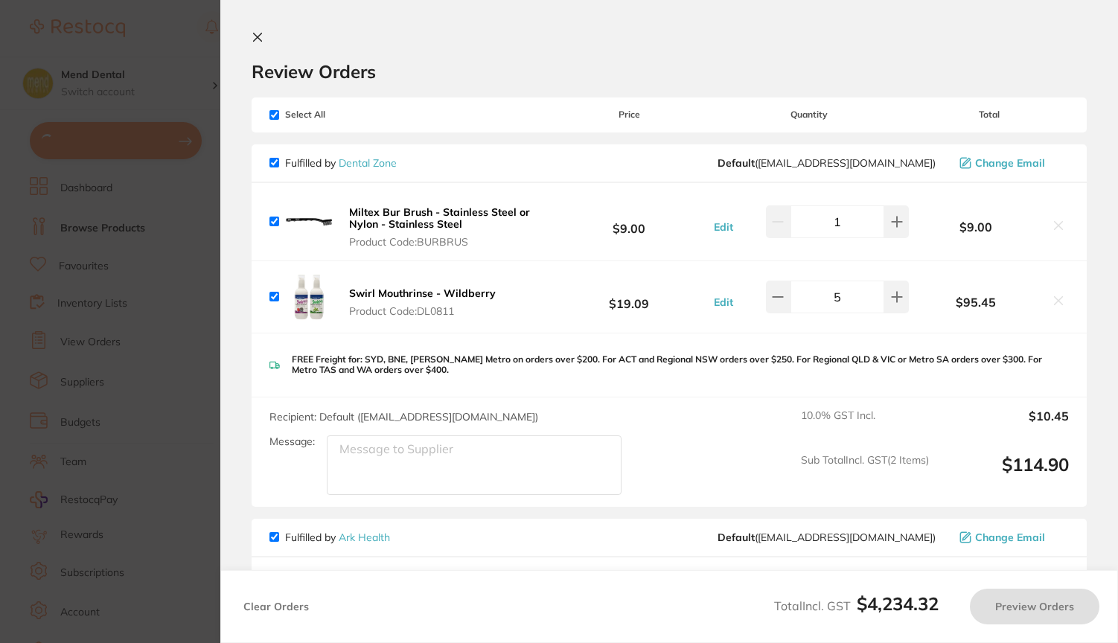
checkbox input "true"
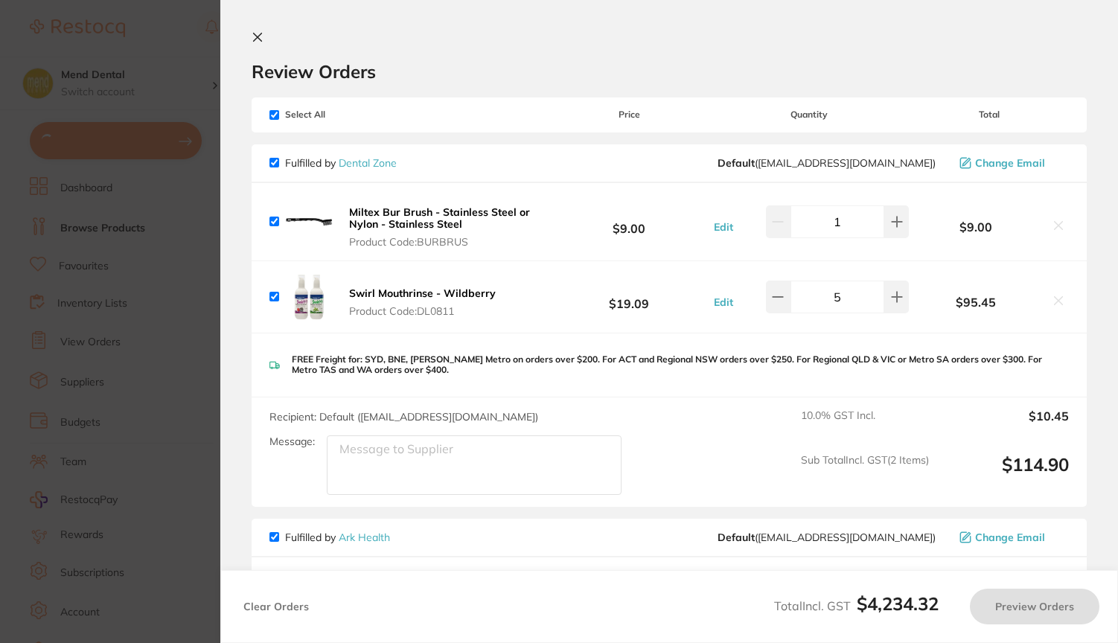
checkbox input "true"
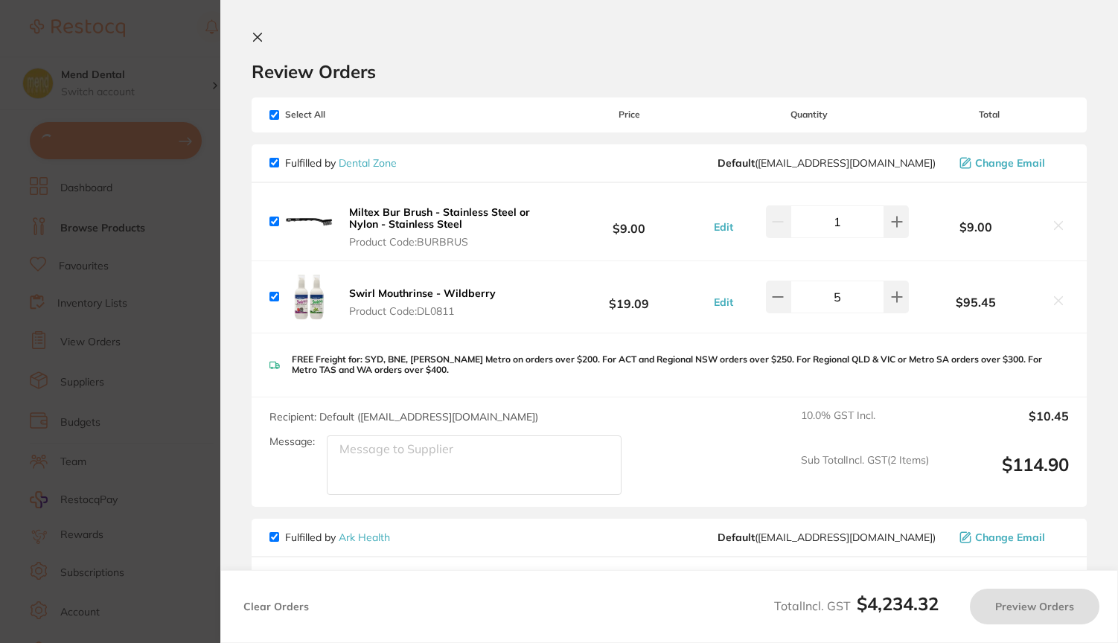
checkbox input "true"
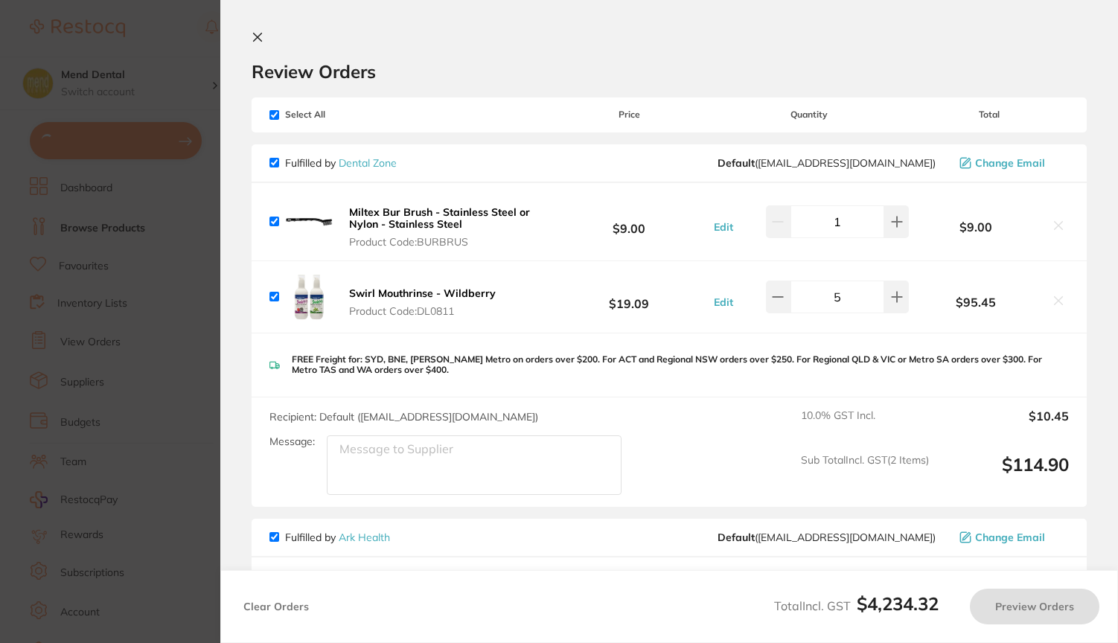
checkbox input "true"
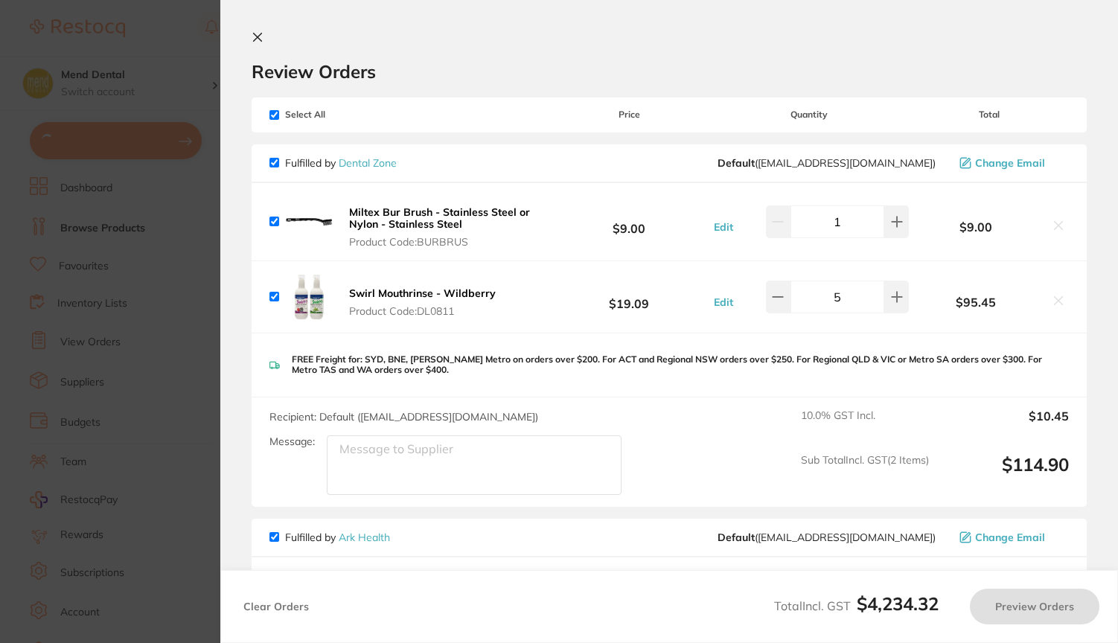
checkbox input "true"
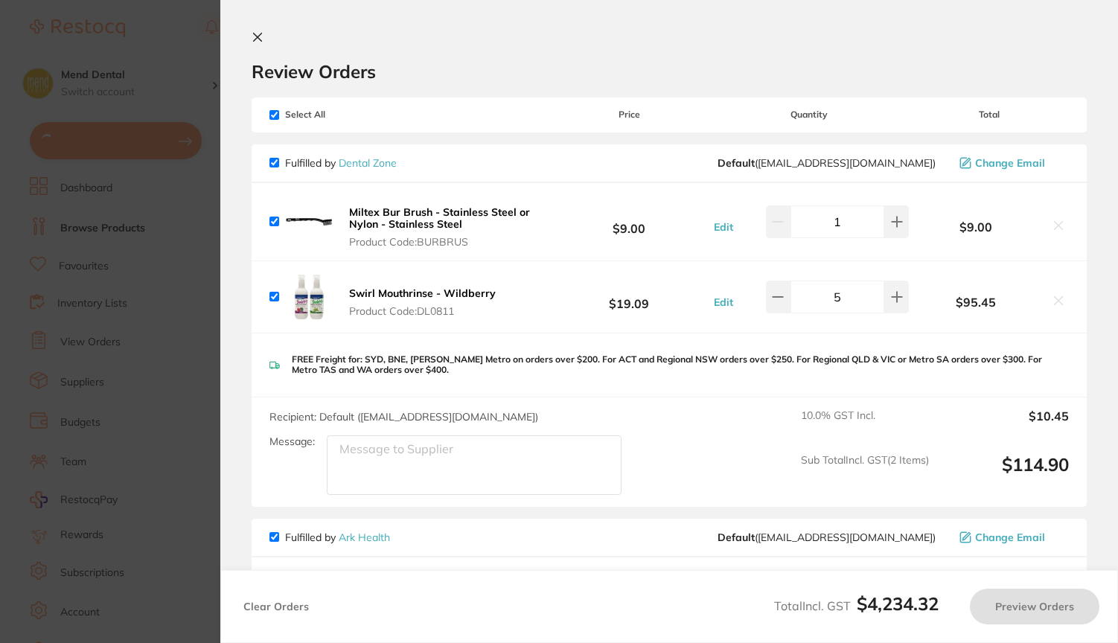
checkbox input "true"
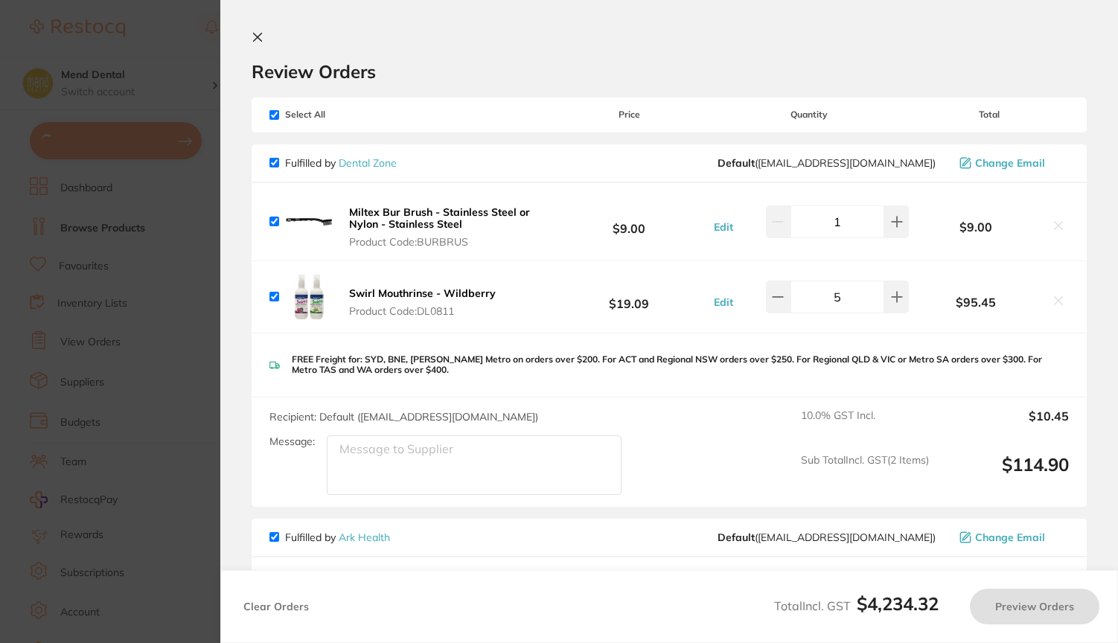
checkbox input "true"
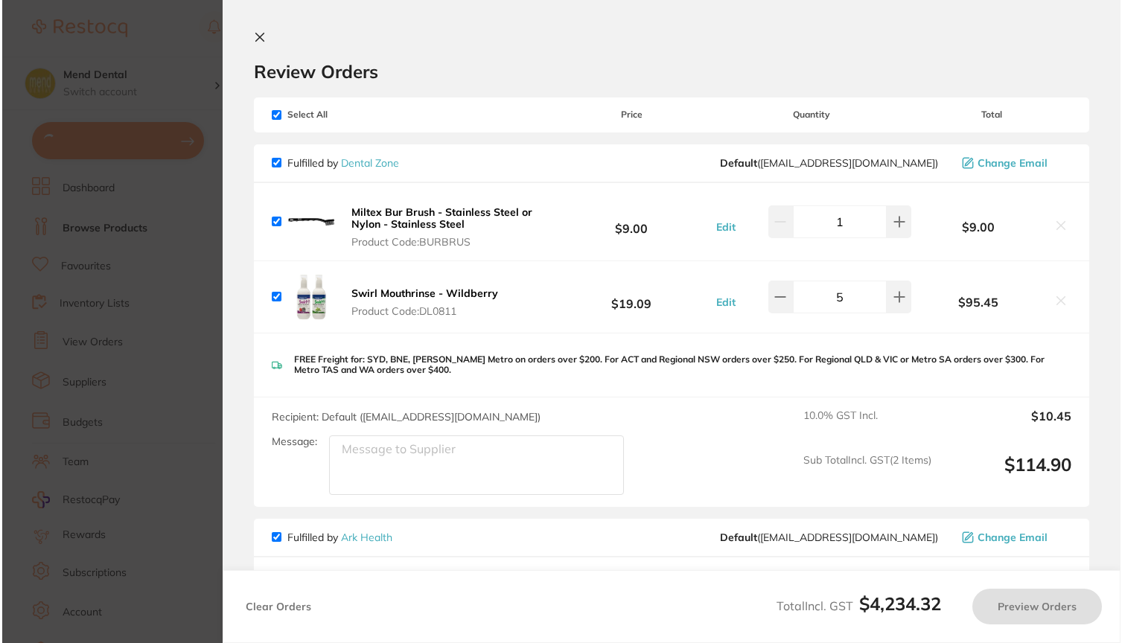
scroll to position [0, 0]
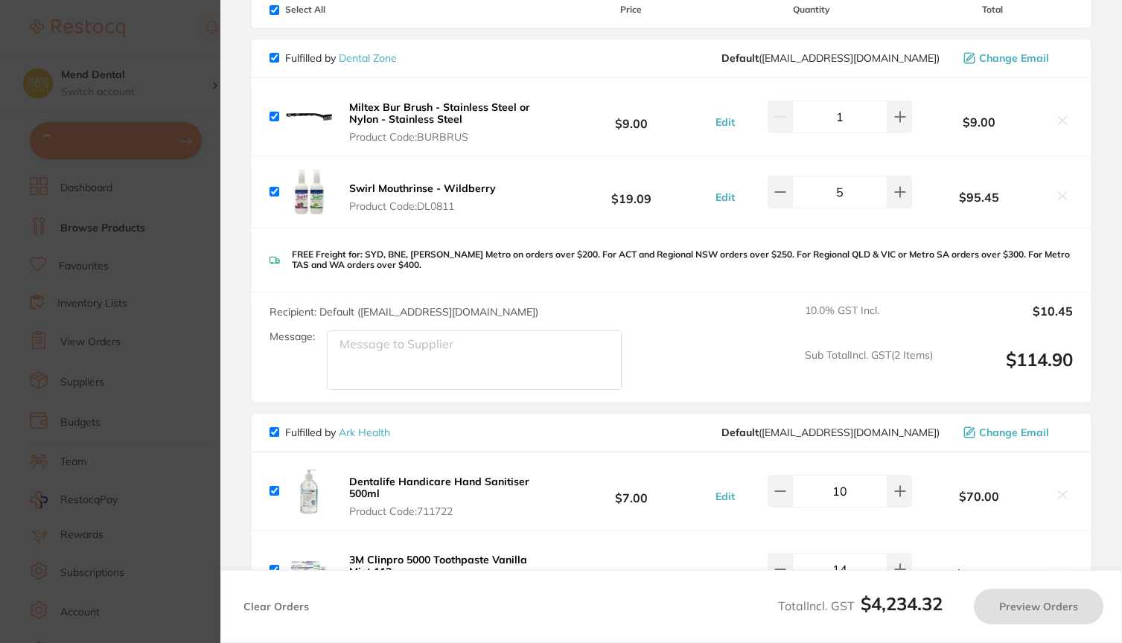
checkbox input "true"
type input "40"
type input "4"
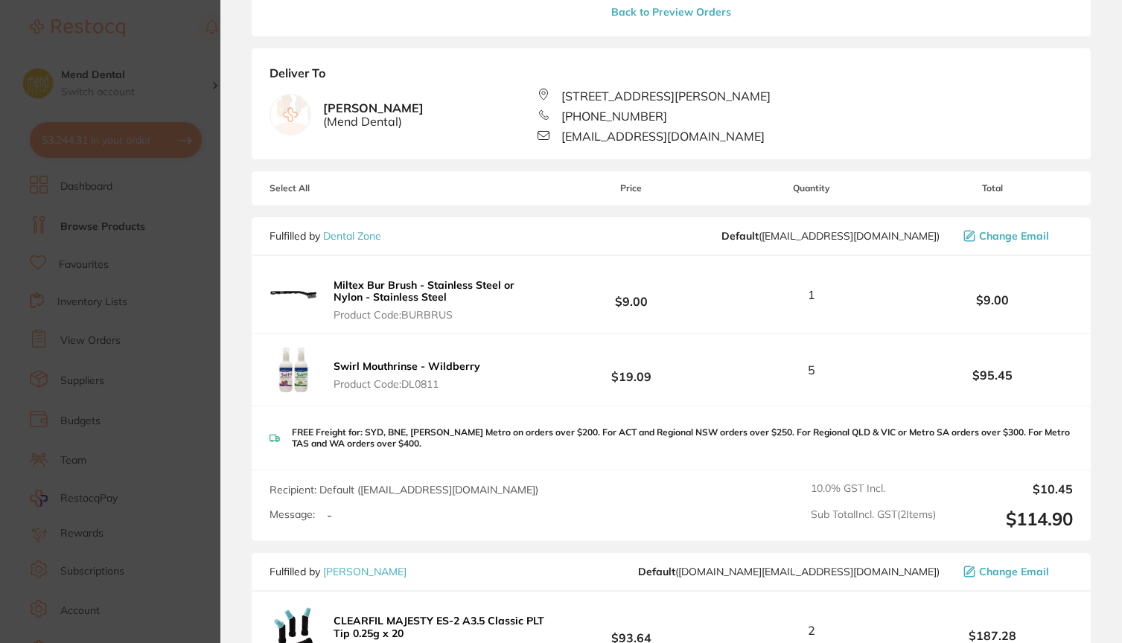
scroll to position [582, 0]
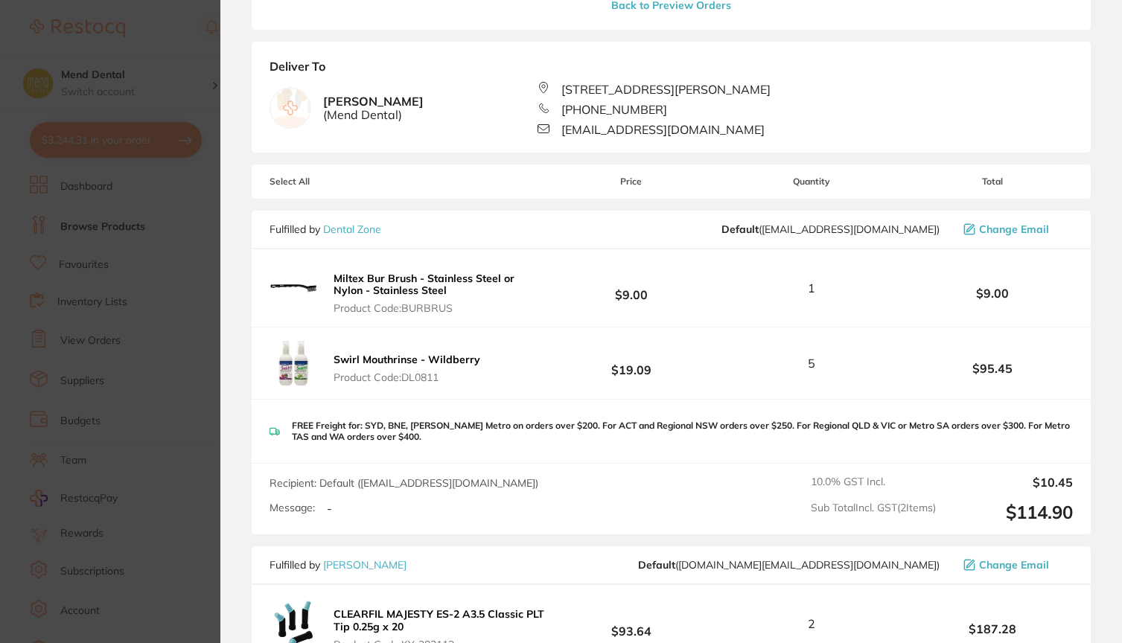
click at [129, 134] on section "Update RRP Set your pre negotiated price for this item. Item Agreed RRP (excl. …" at bounding box center [561, 321] width 1122 height 643
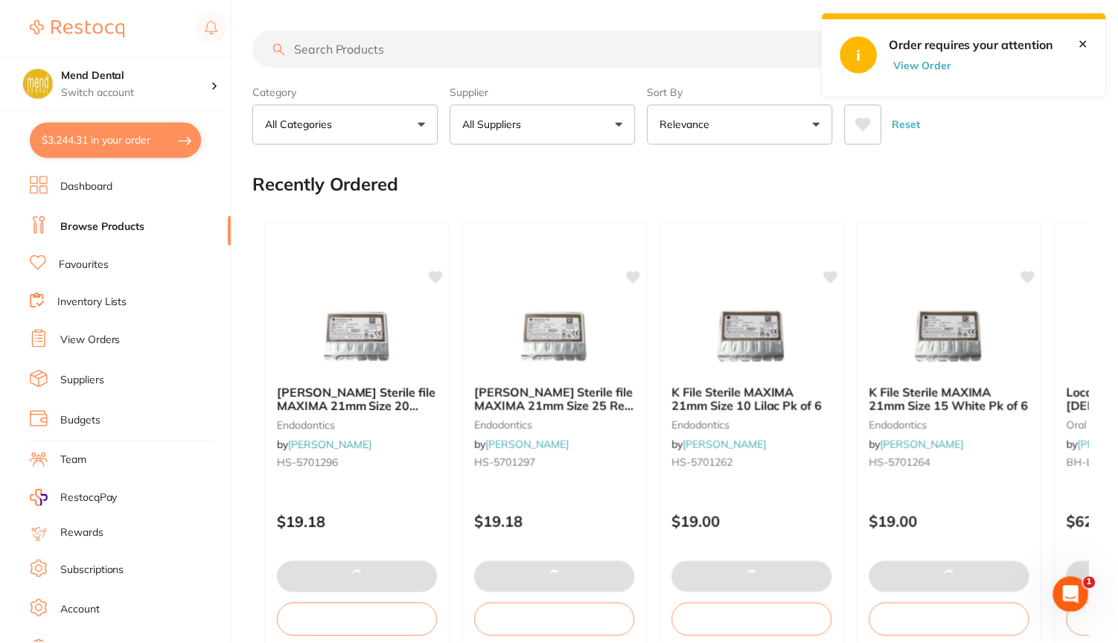
scroll to position [0, 0]
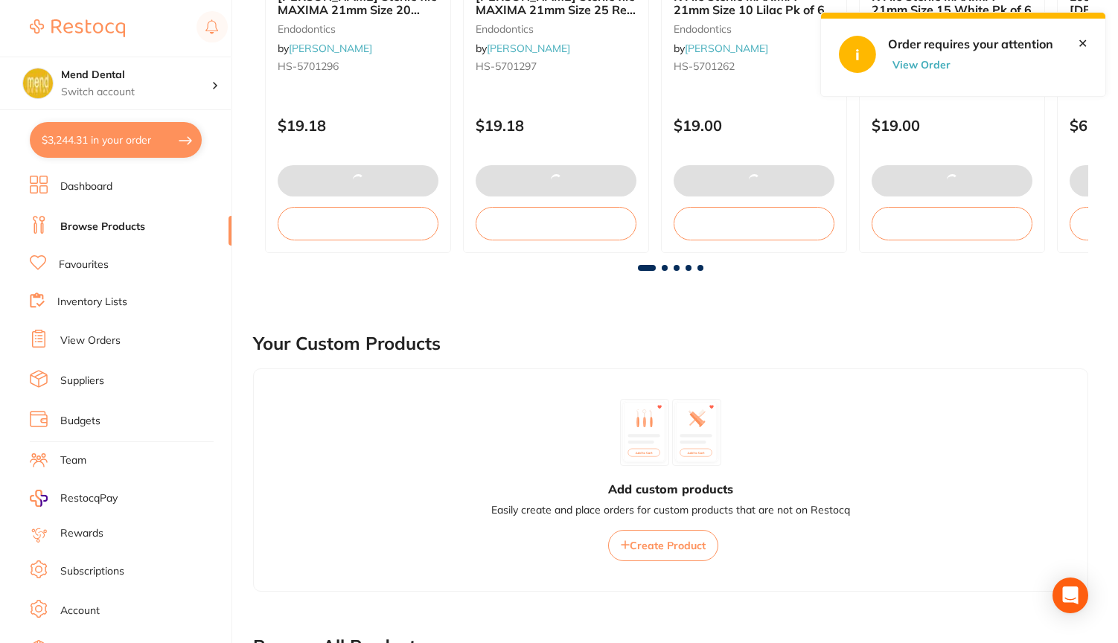
click at [136, 136] on button "$3,244.31 in your order" at bounding box center [116, 140] width 172 height 36
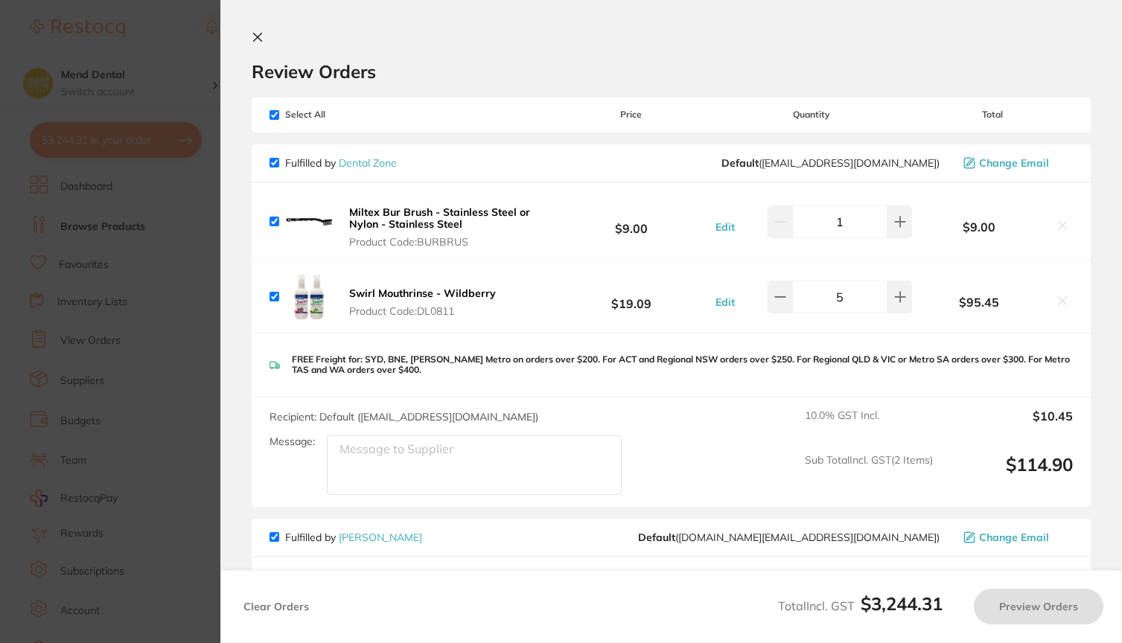
click at [275, 163] on input "checkbox" at bounding box center [274, 163] width 10 height 10
checkbox input "false"
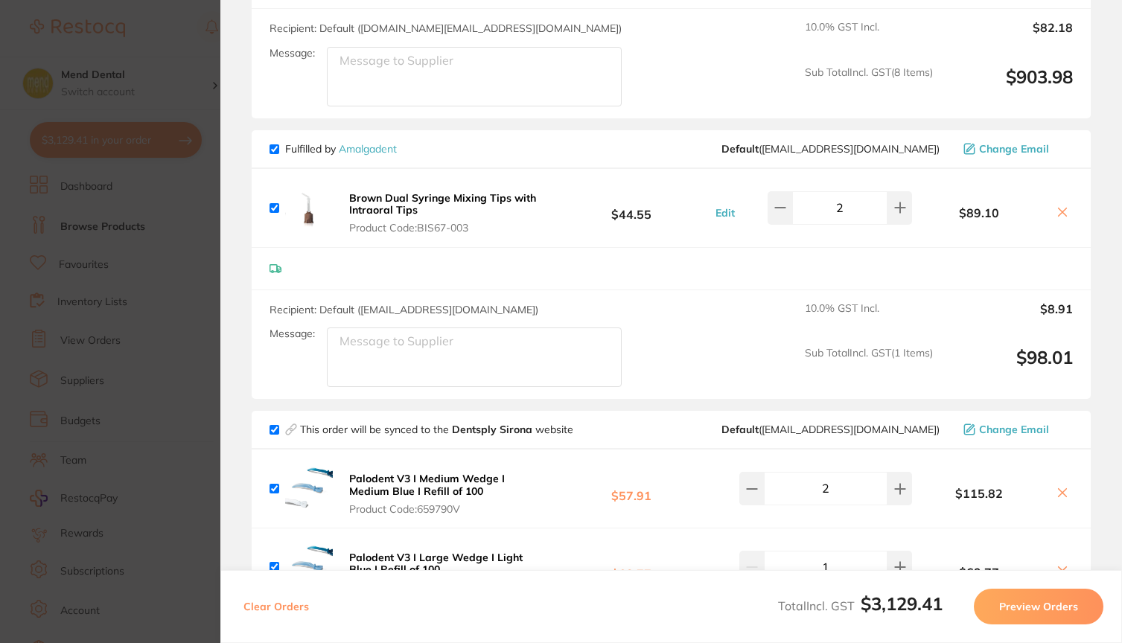
scroll to position [1229, 0]
click at [275, 153] on input "checkbox" at bounding box center [274, 149] width 10 height 10
checkbox input "false"
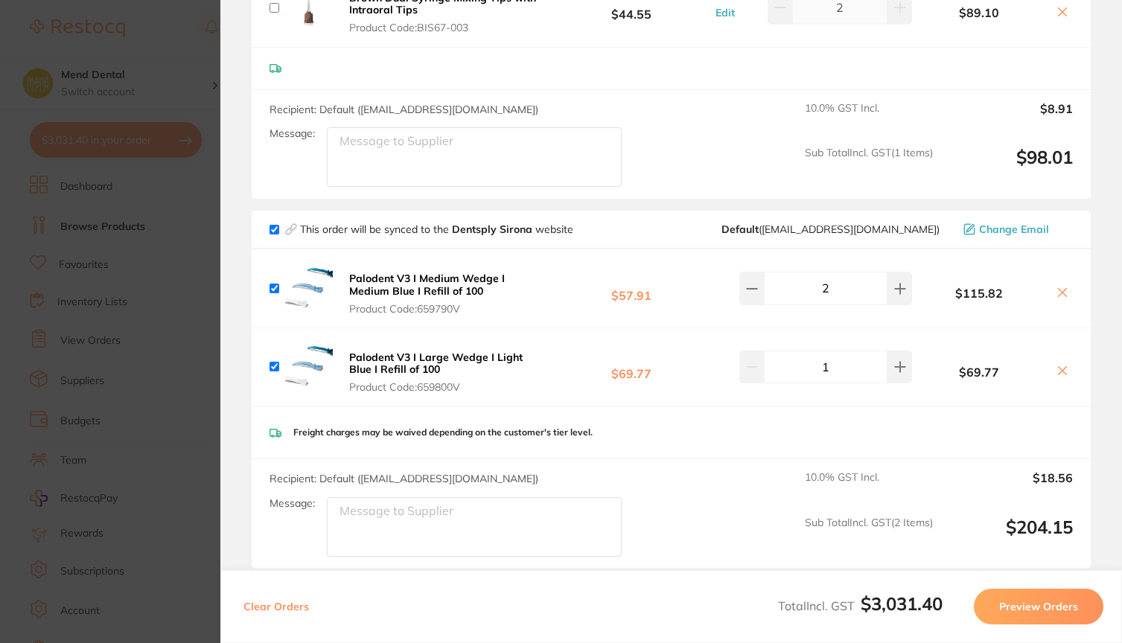
scroll to position [1449, 0]
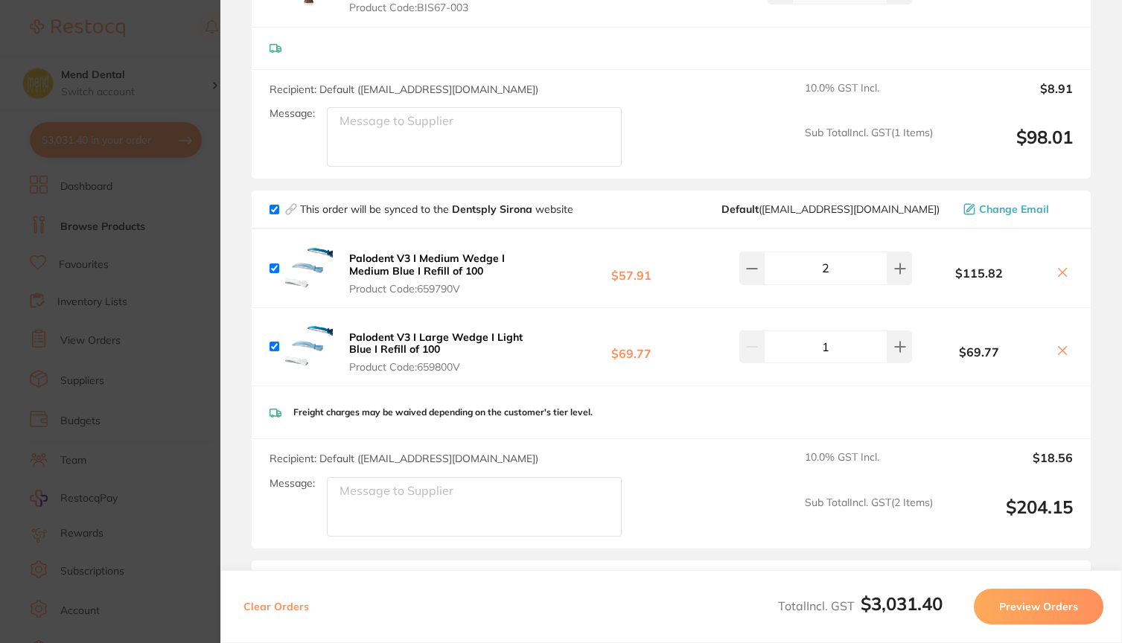
click at [273, 214] on input "checkbox" at bounding box center [274, 210] width 10 height 10
checkbox input "false"
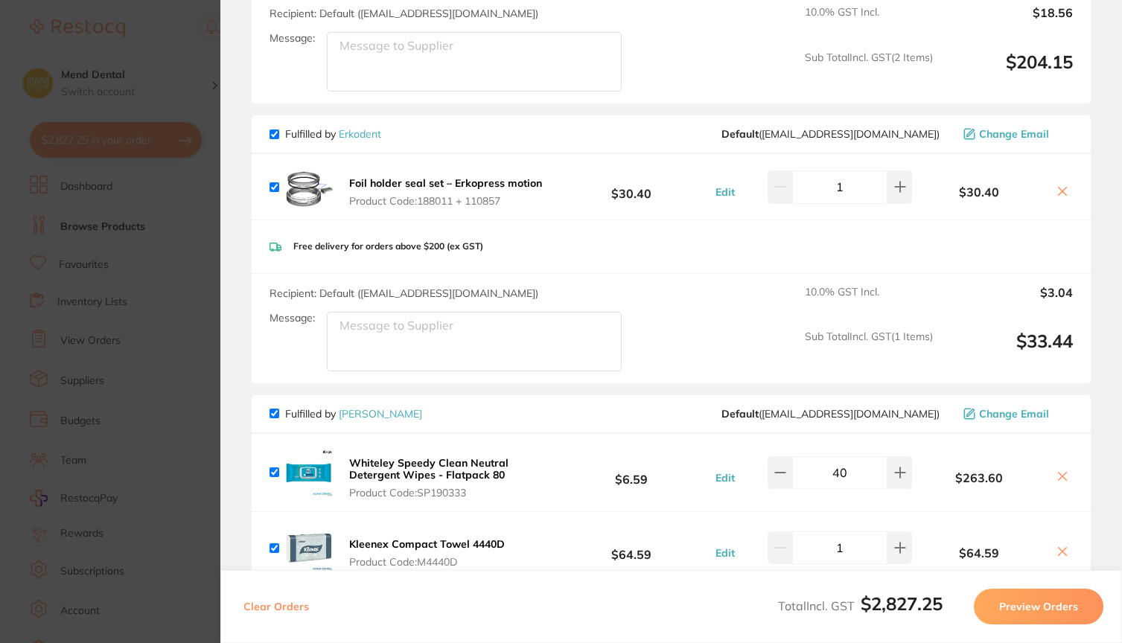
scroll to position [1910, 0]
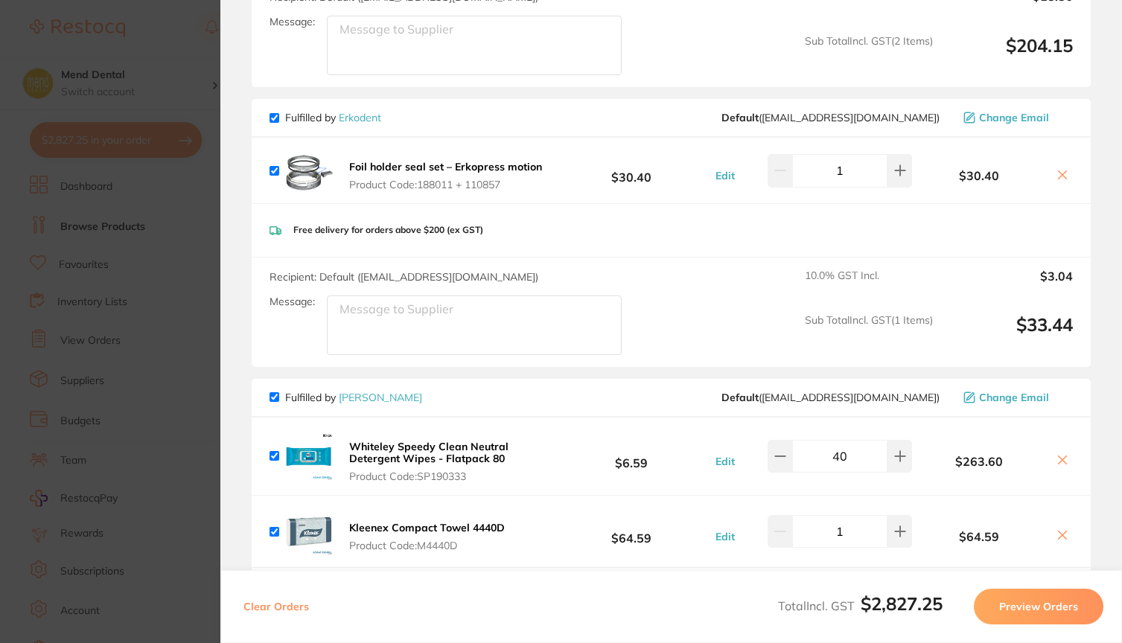
click at [275, 123] on input "checkbox" at bounding box center [274, 118] width 10 height 10
checkbox input "false"
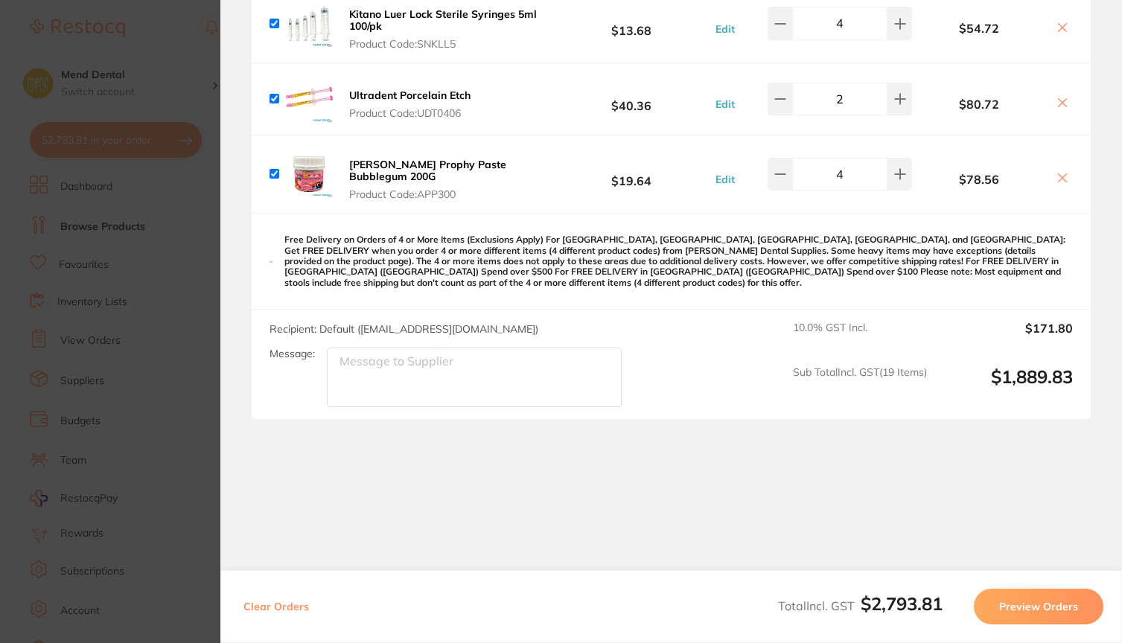
scroll to position [3650, 0]
click at [1006, 600] on button "Preview Orders" at bounding box center [1039, 607] width 130 height 36
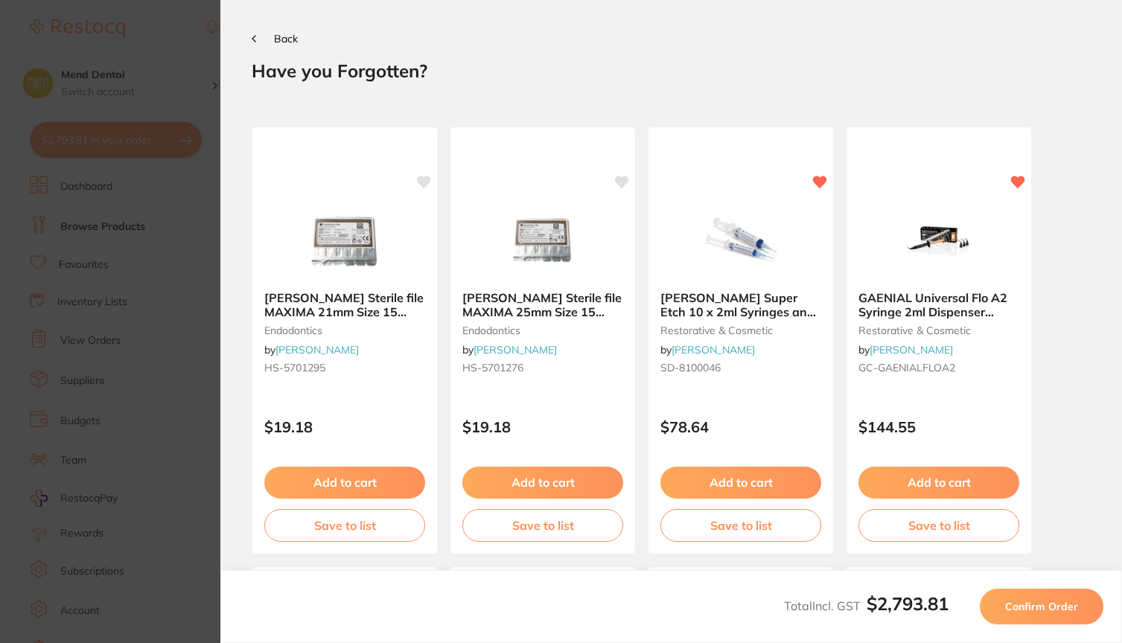
scroll to position [0, 0]
click at [1056, 607] on span "Confirm Order" at bounding box center [1041, 606] width 73 height 13
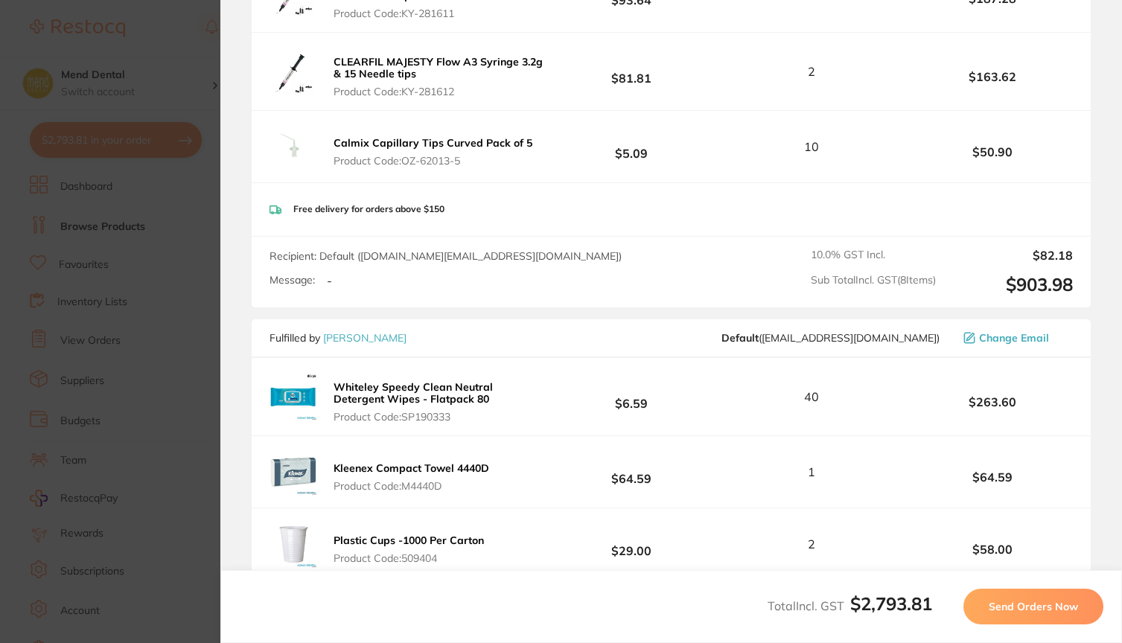
scroll to position [746, 0]
click at [81, 348] on section "Update RRP Set your pre negotiated price for this item. Item Agreed RRP (excl. …" at bounding box center [561, 321] width 1122 height 643
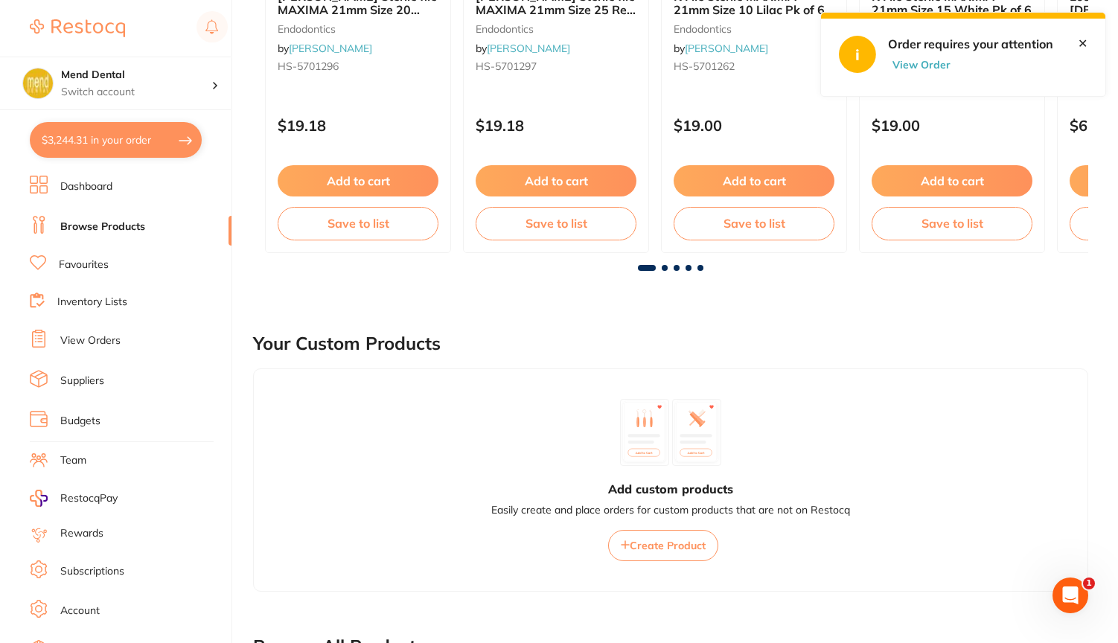
scroll to position [0, 0]
click at [91, 340] on link "View Orders" at bounding box center [90, 341] width 60 height 15
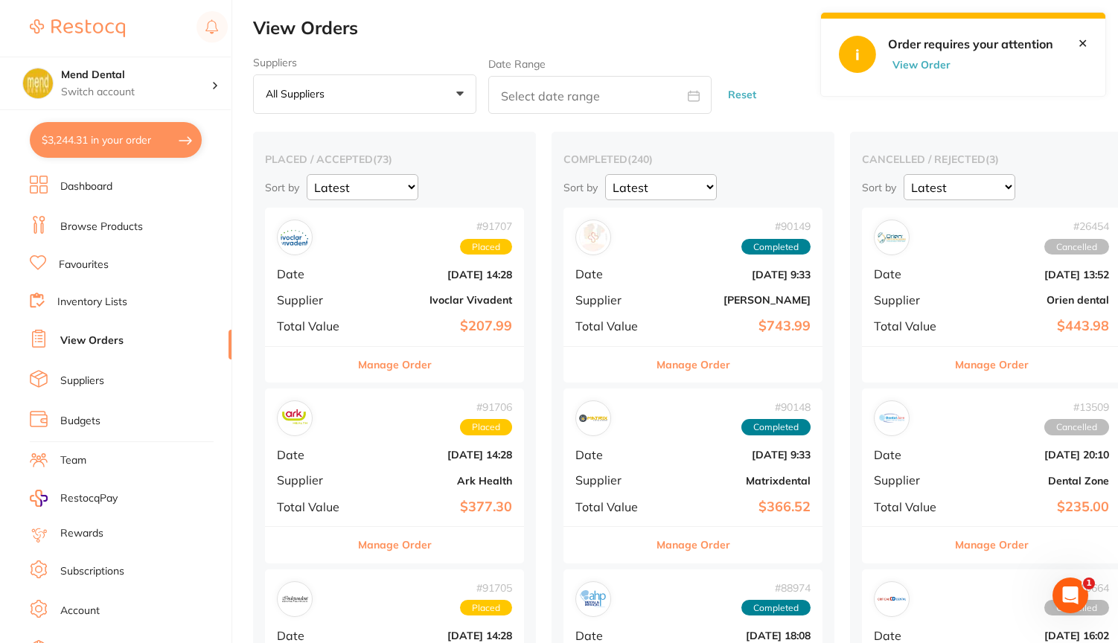
click at [157, 140] on button "$3,244.31 in your order" at bounding box center [116, 140] width 172 height 36
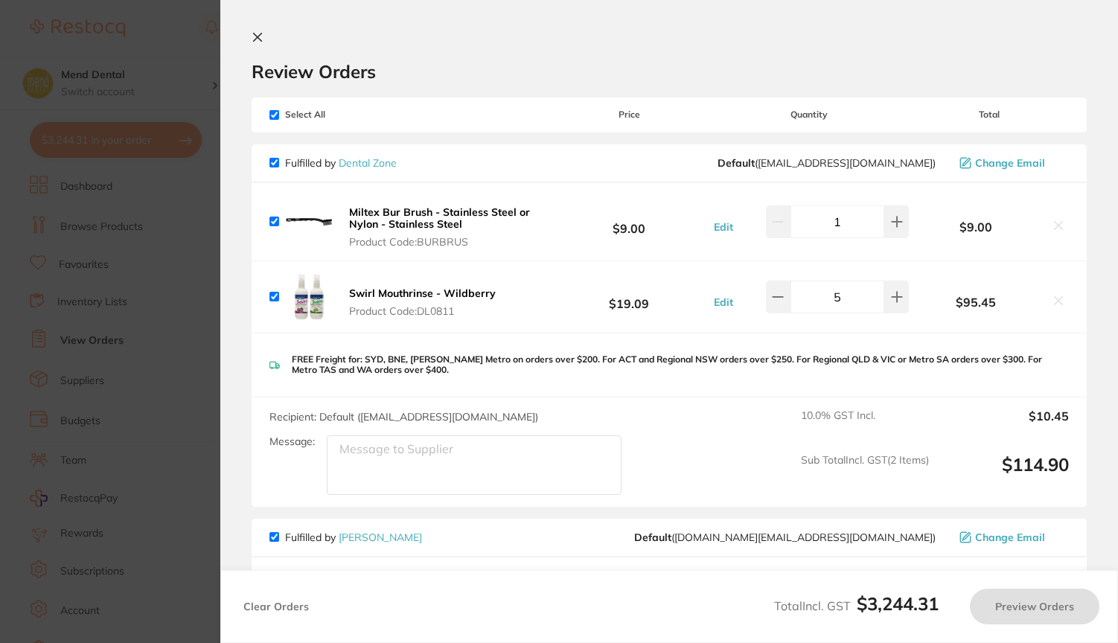
checkbox input "true"
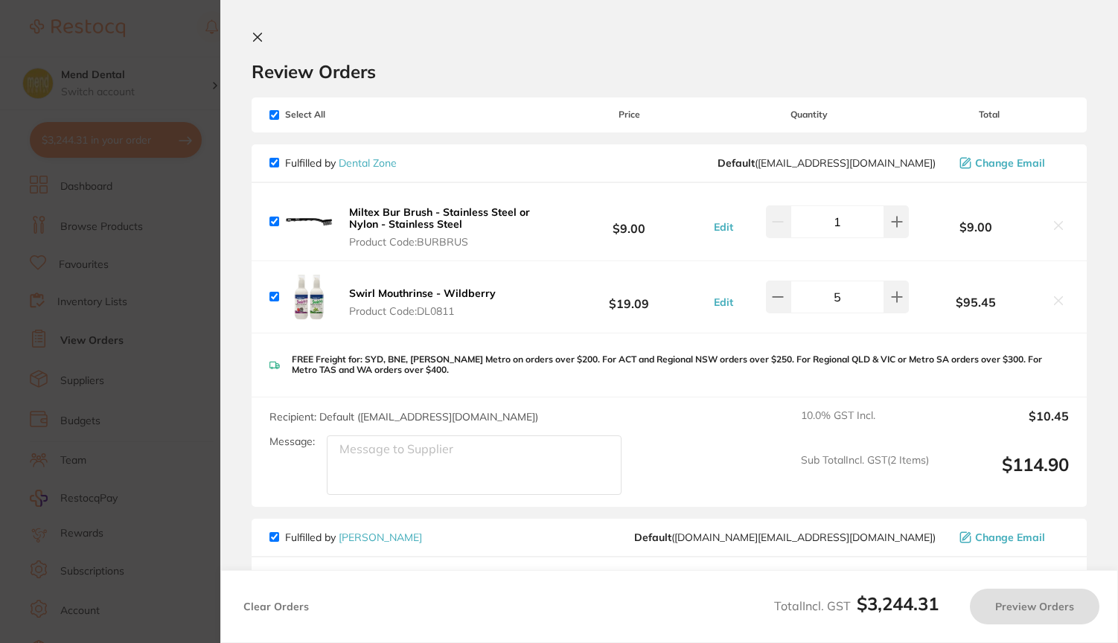
checkbox input "true"
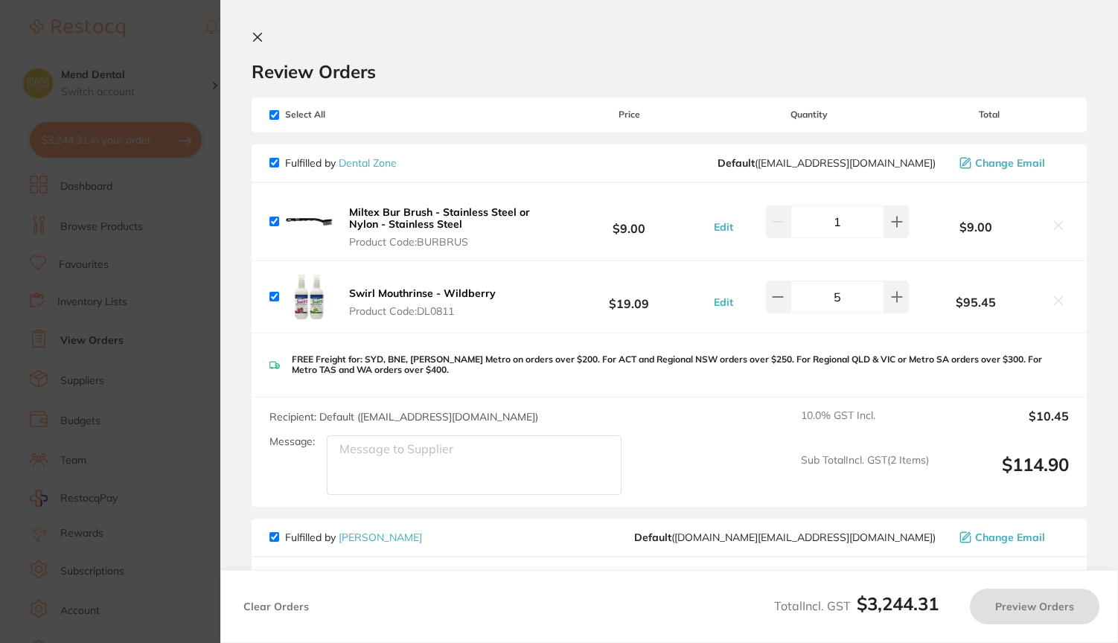
checkbox input "true"
click at [275, 165] on input "checkbox" at bounding box center [274, 163] width 10 height 10
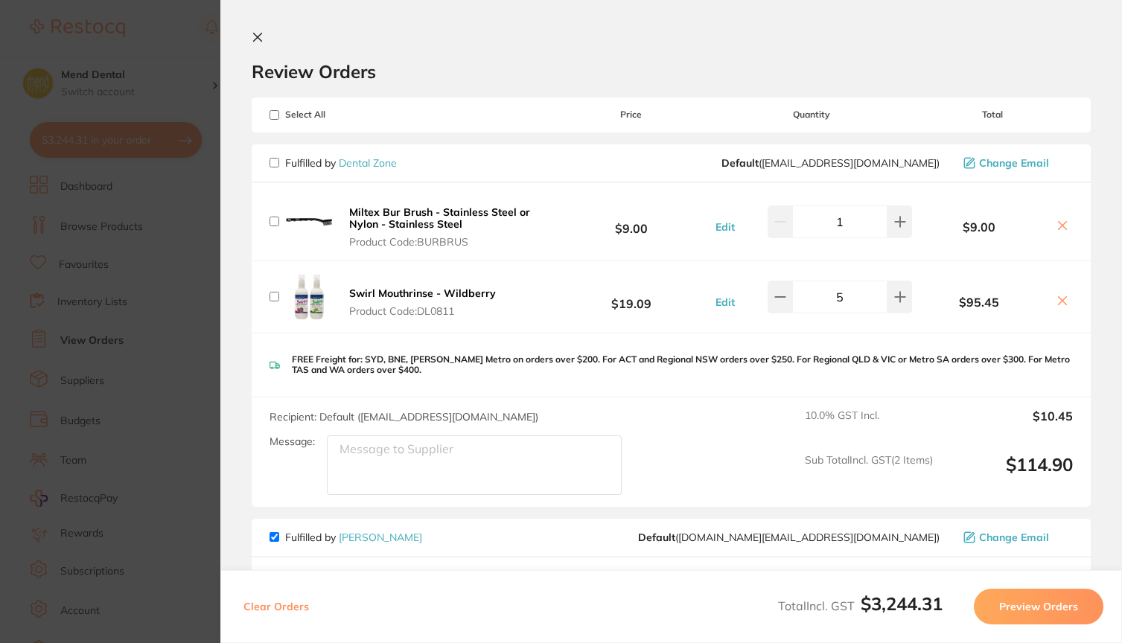
checkbox input "false"
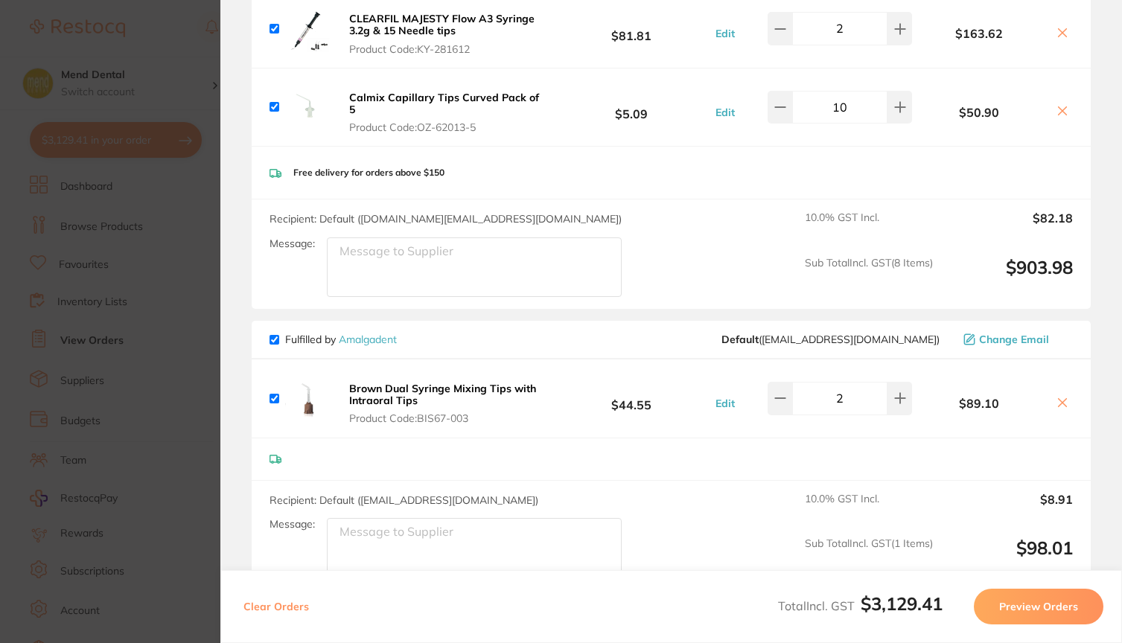
scroll to position [1051, 0]
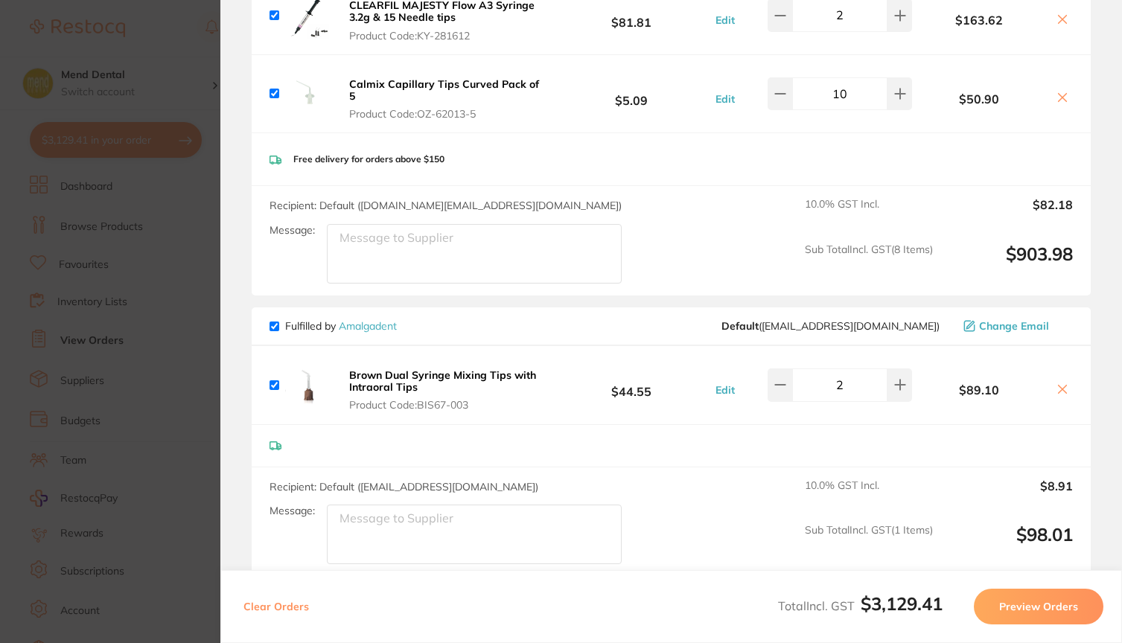
click at [275, 331] on input "checkbox" at bounding box center [274, 327] width 10 height 10
checkbox input "false"
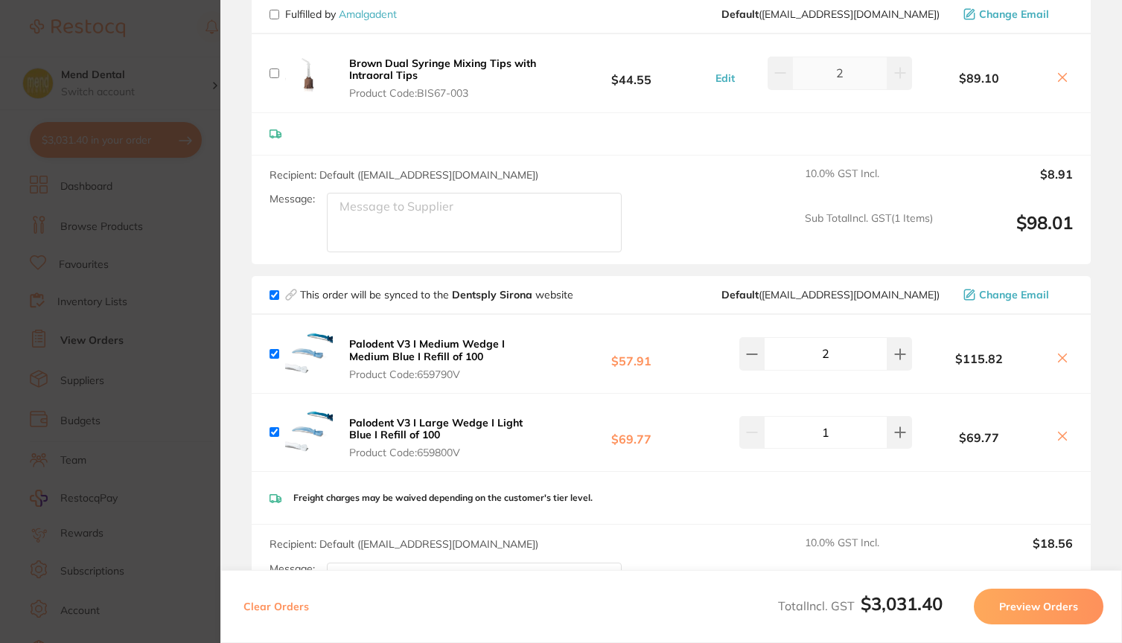
scroll to position [1367, 0]
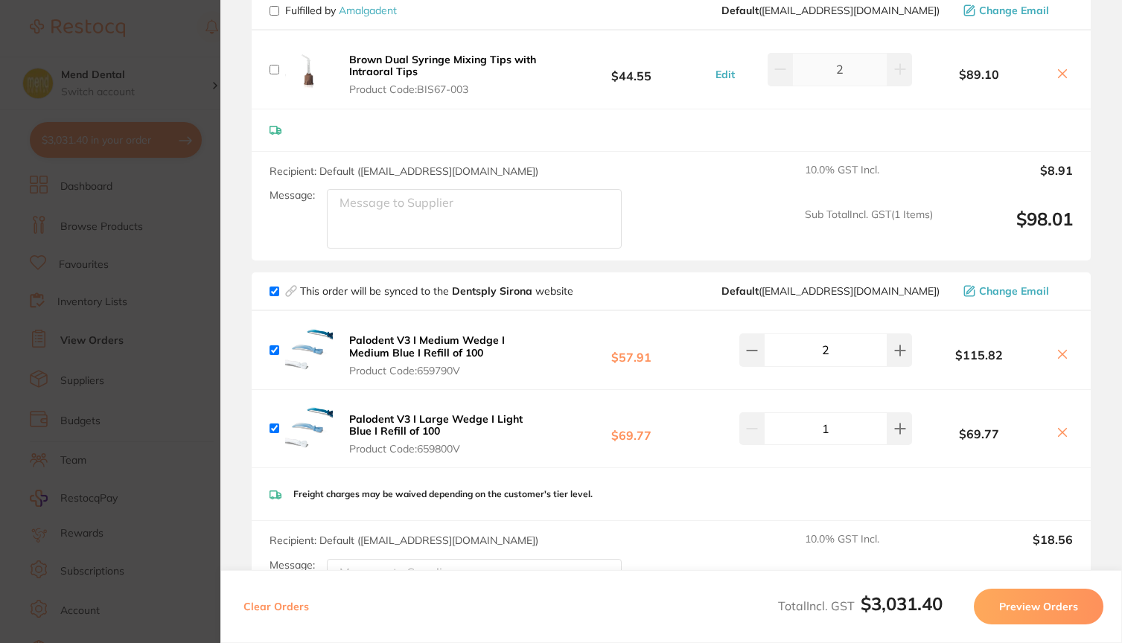
click at [276, 296] on input "checkbox" at bounding box center [274, 292] width 10 height 10
checkbox input "false"
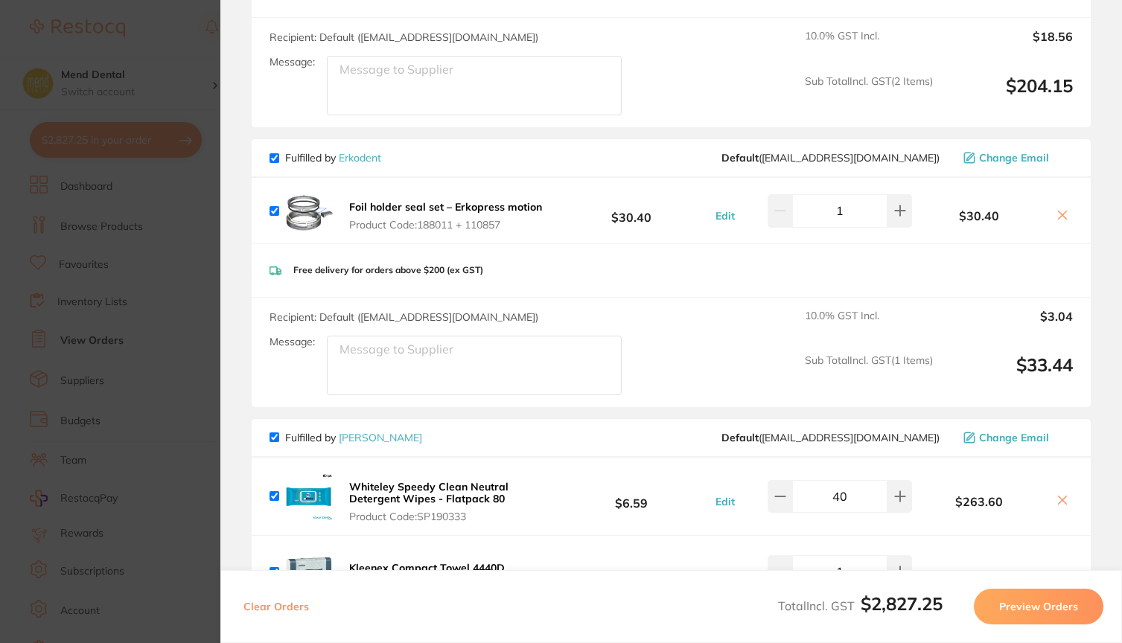
scroll to position [1891, 0]
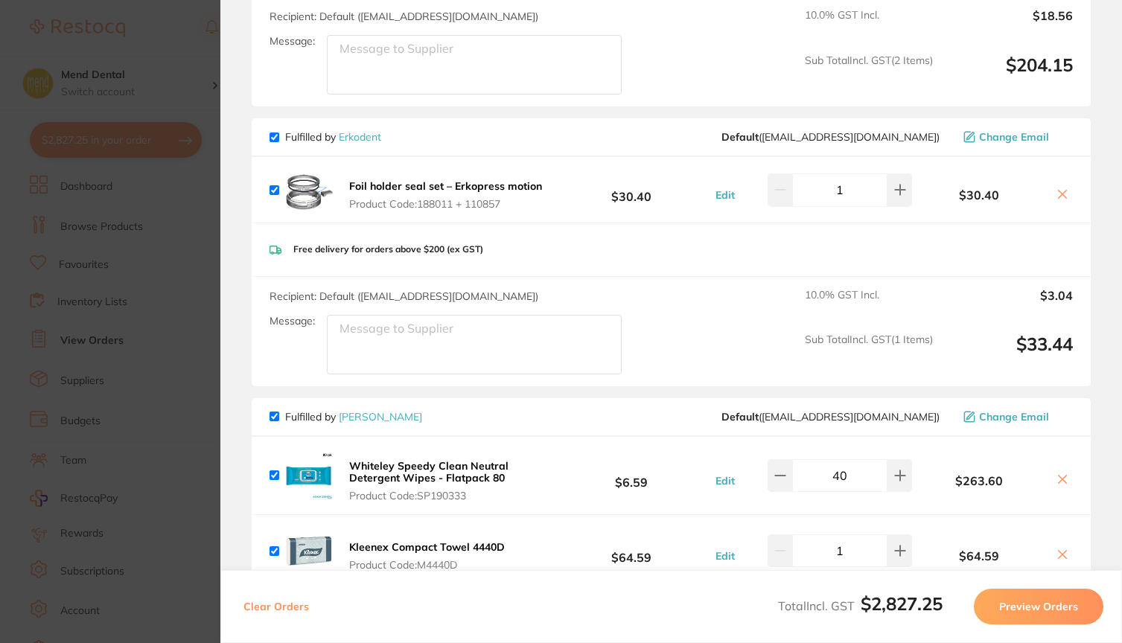
click at [275, 142] on input "checkbox" at bounding box center [274, 138] width 10 height 10
checkbox input "false"
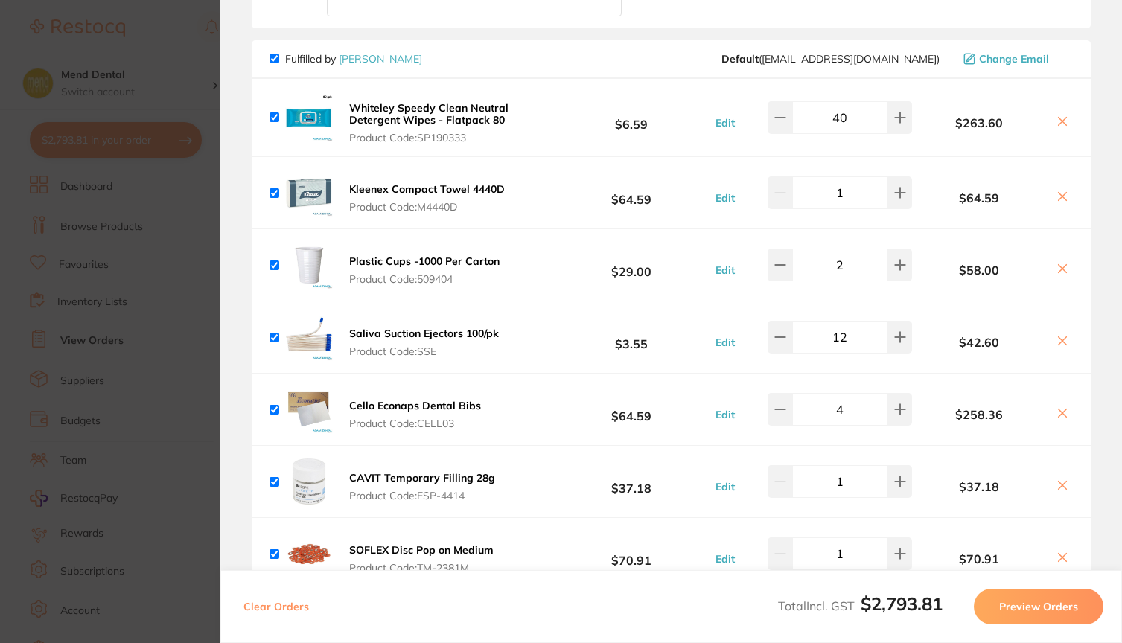
scroll to position [2428, 0]
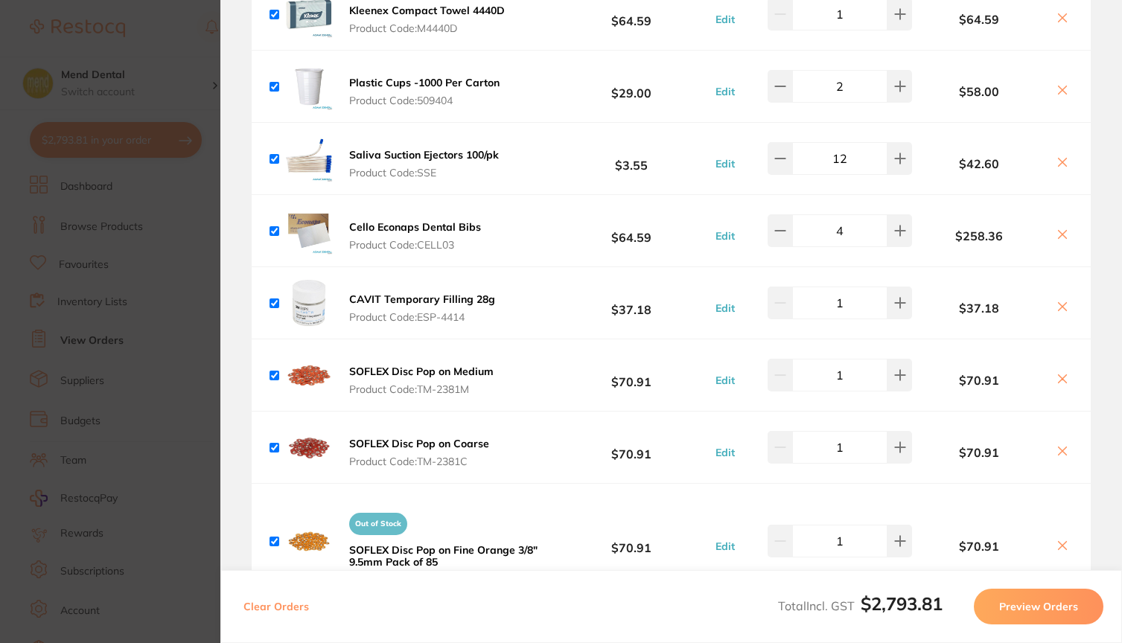
click at [1012, 603] on button "Preview Orders" at bounding box center [1039, 607] width 130 height 36
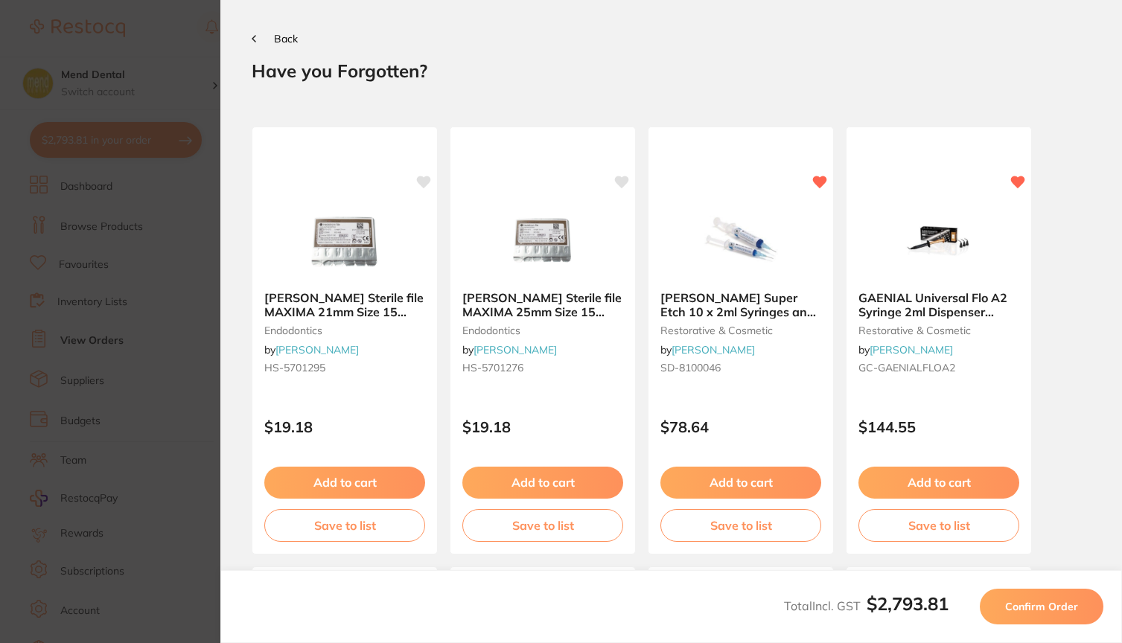
scroll to position [0, 0]
click at [1039, 613] on span "Confirm Order" at bounding box center [1041, 606] width 73 height 13
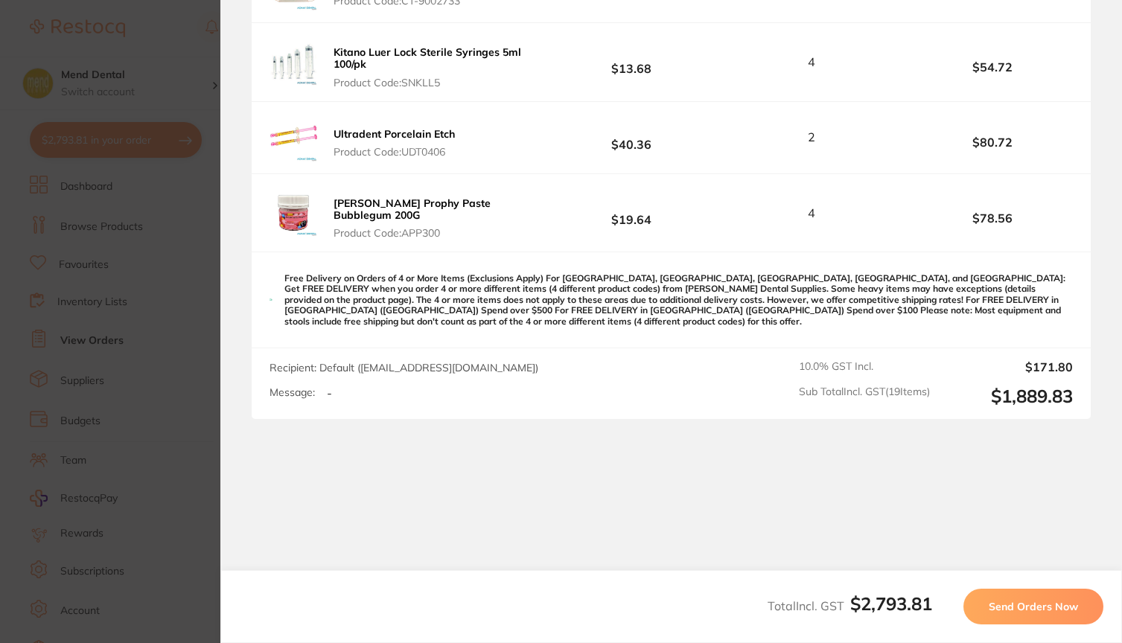
scroll to position [2344, 0]
click at [1020, 601] on span "Send Orders Now" at bounding box center [1033, 606] width 89 height 13
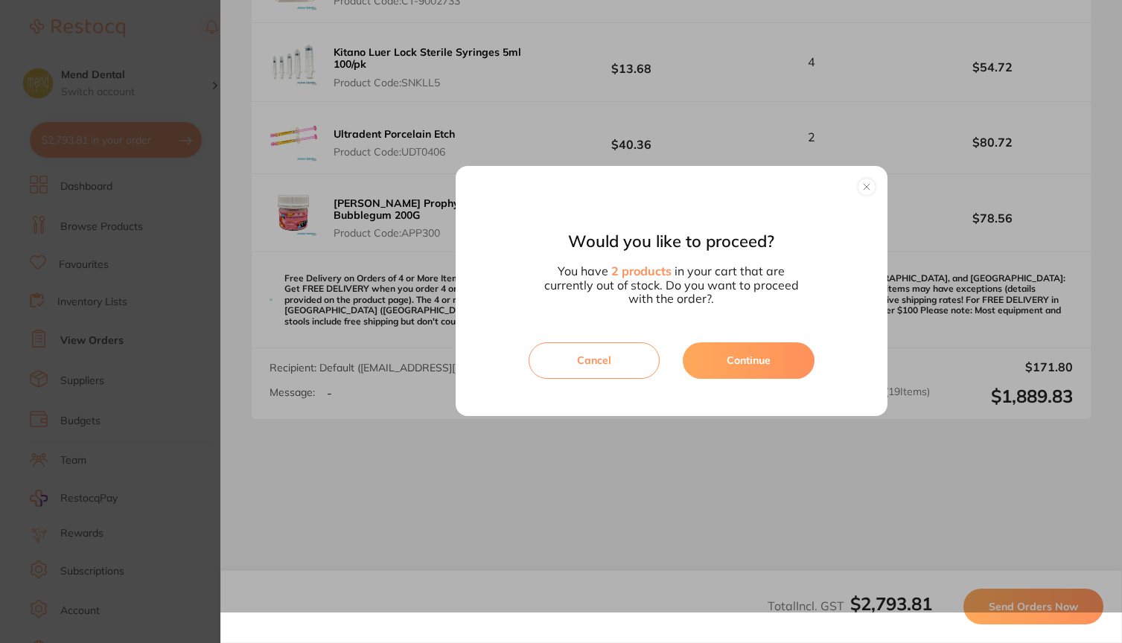
click at [781, 366] on button "Continue" at bounding box center [749, 360] width 132 height 36
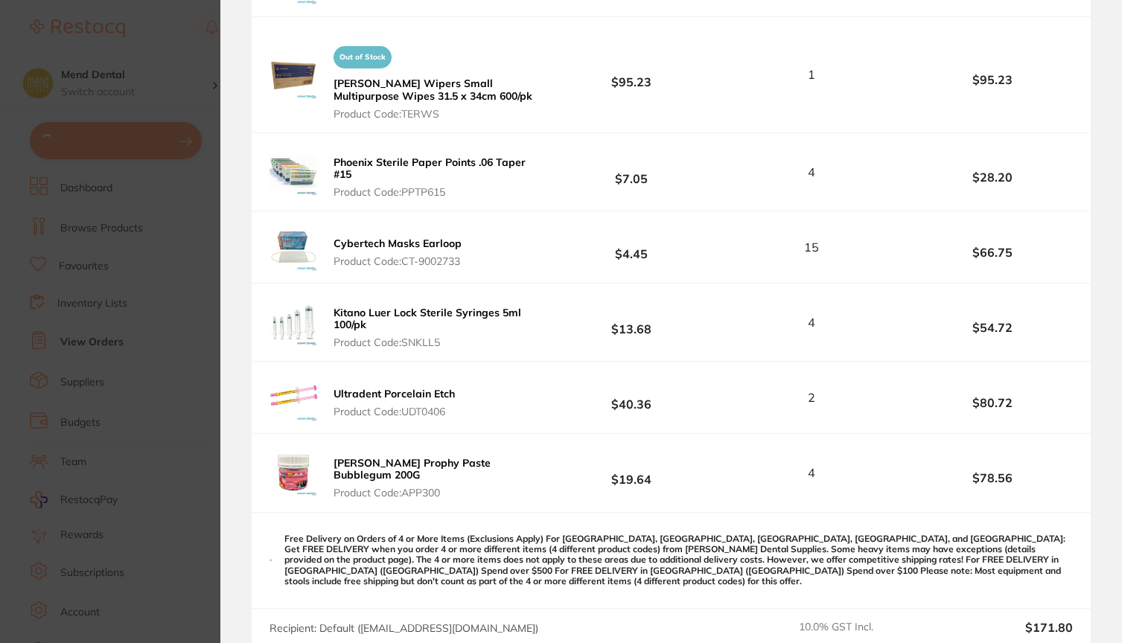
click at [112, 336] on section "Update RRP Set your pre negotiated price for this item. Item Agreed RRP (excl. …" at bounding box center [561, 321] width 1122 height 643
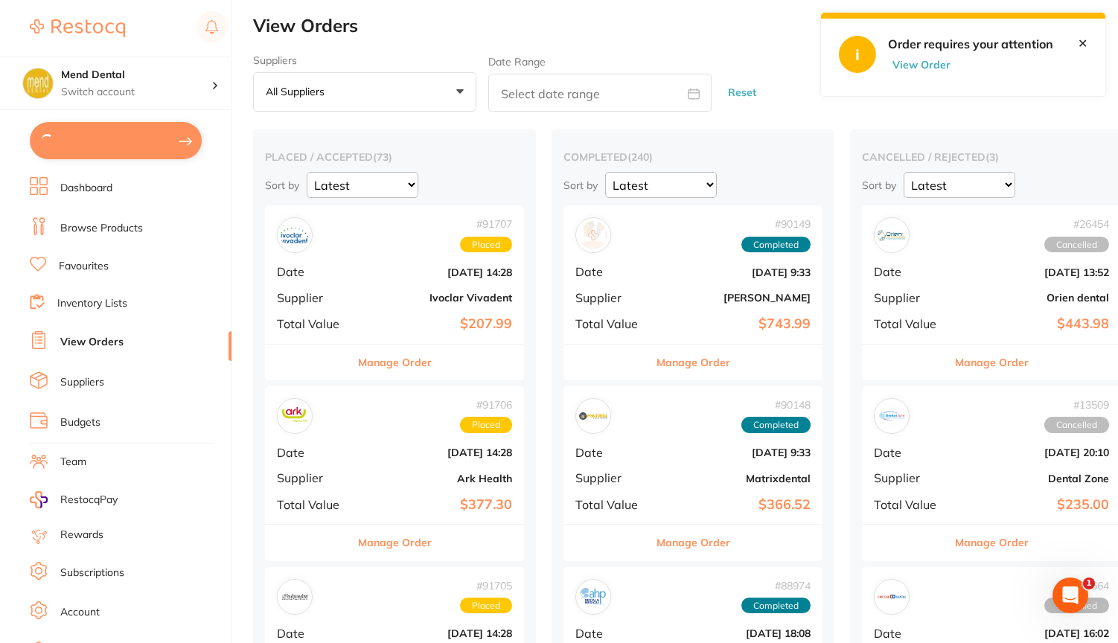
scroll to position [0, 0]
click at [112, 336] on link "View Orders" at bounding box center [91, 342] width 63 height 15
